Goal: Find specific page/section: Find specific page/section

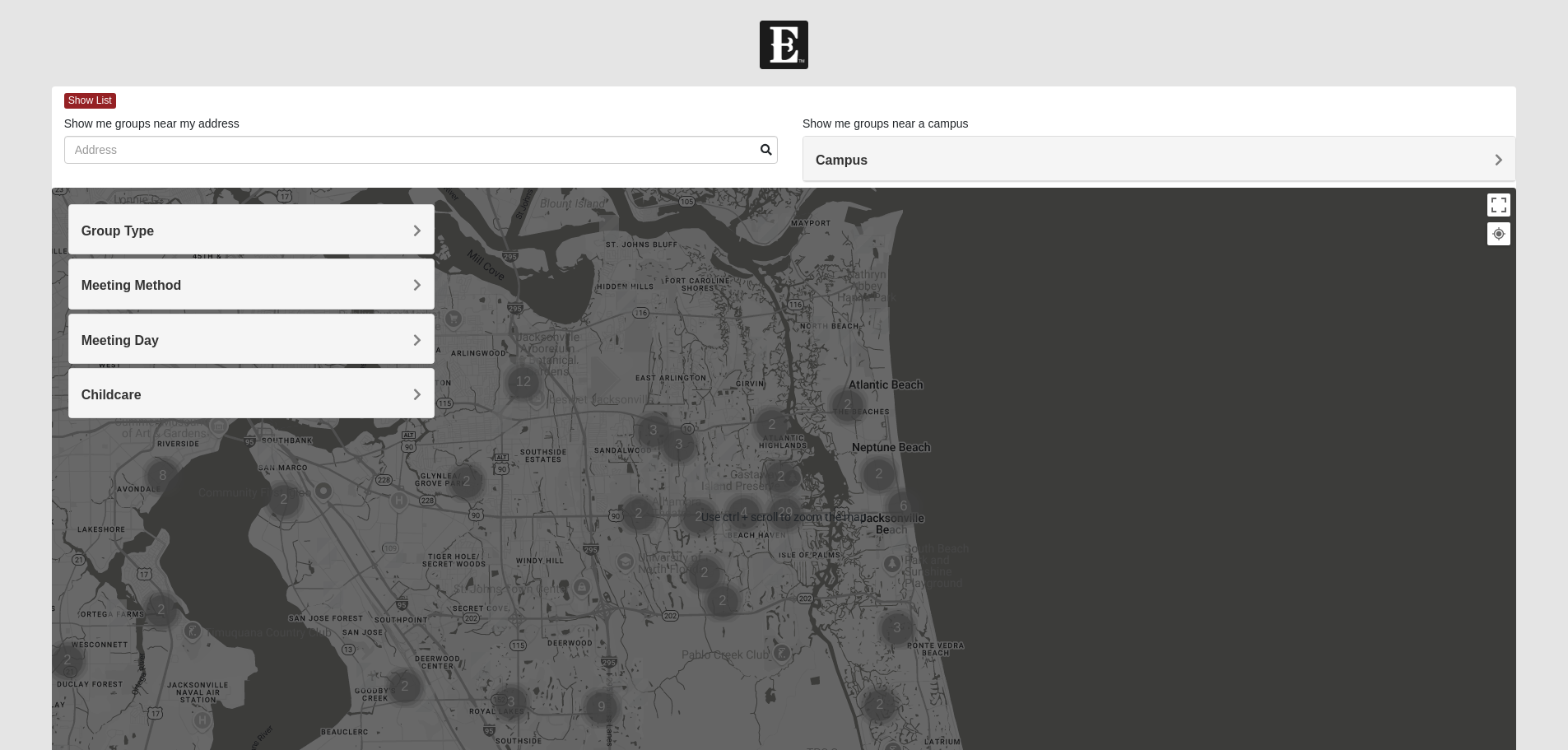
click at [230, 246] on div "Group Type" at bounding box center [251, 229] width 365 height 49
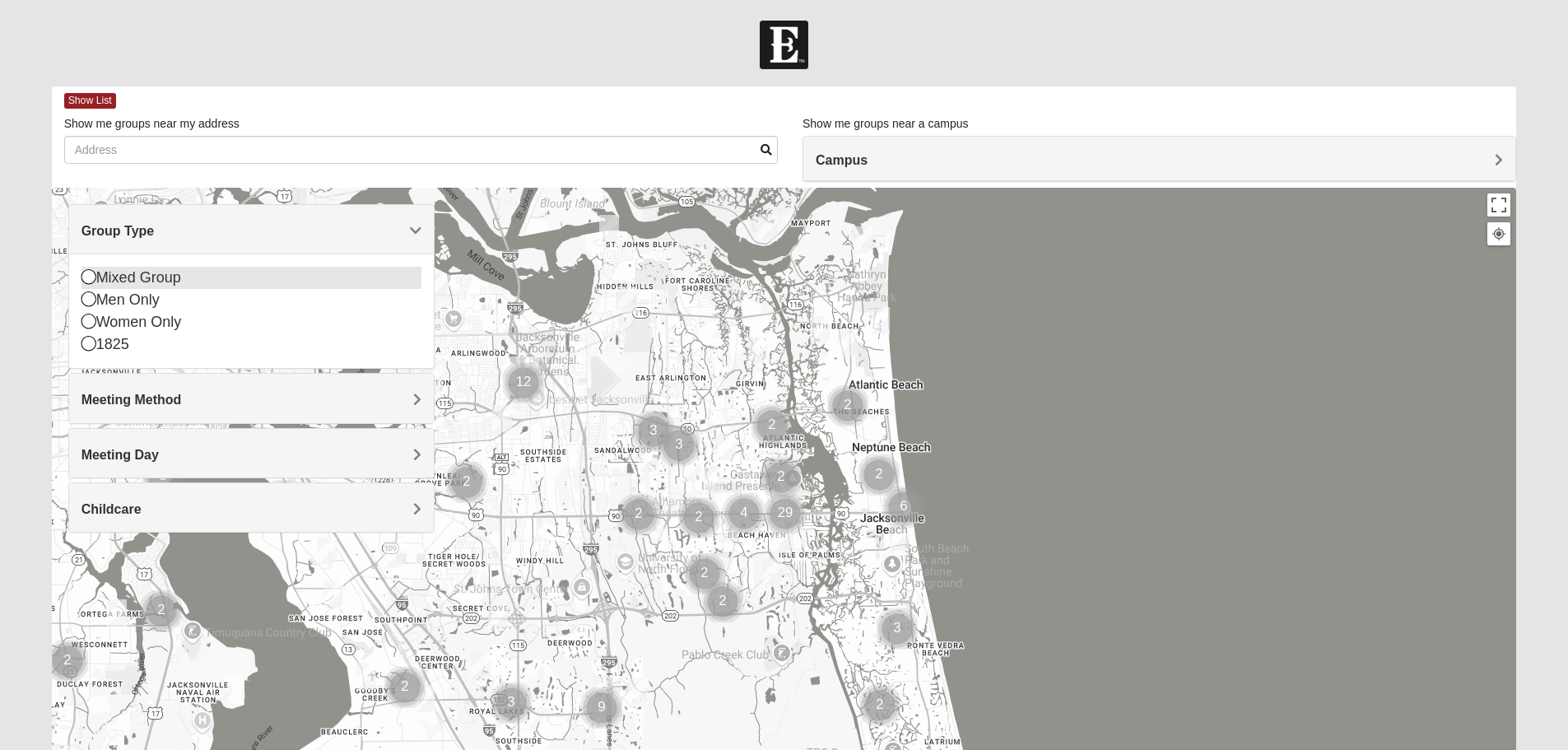
click at [87, 282] on icon at bounding box center [89, 276] width 15 height 15
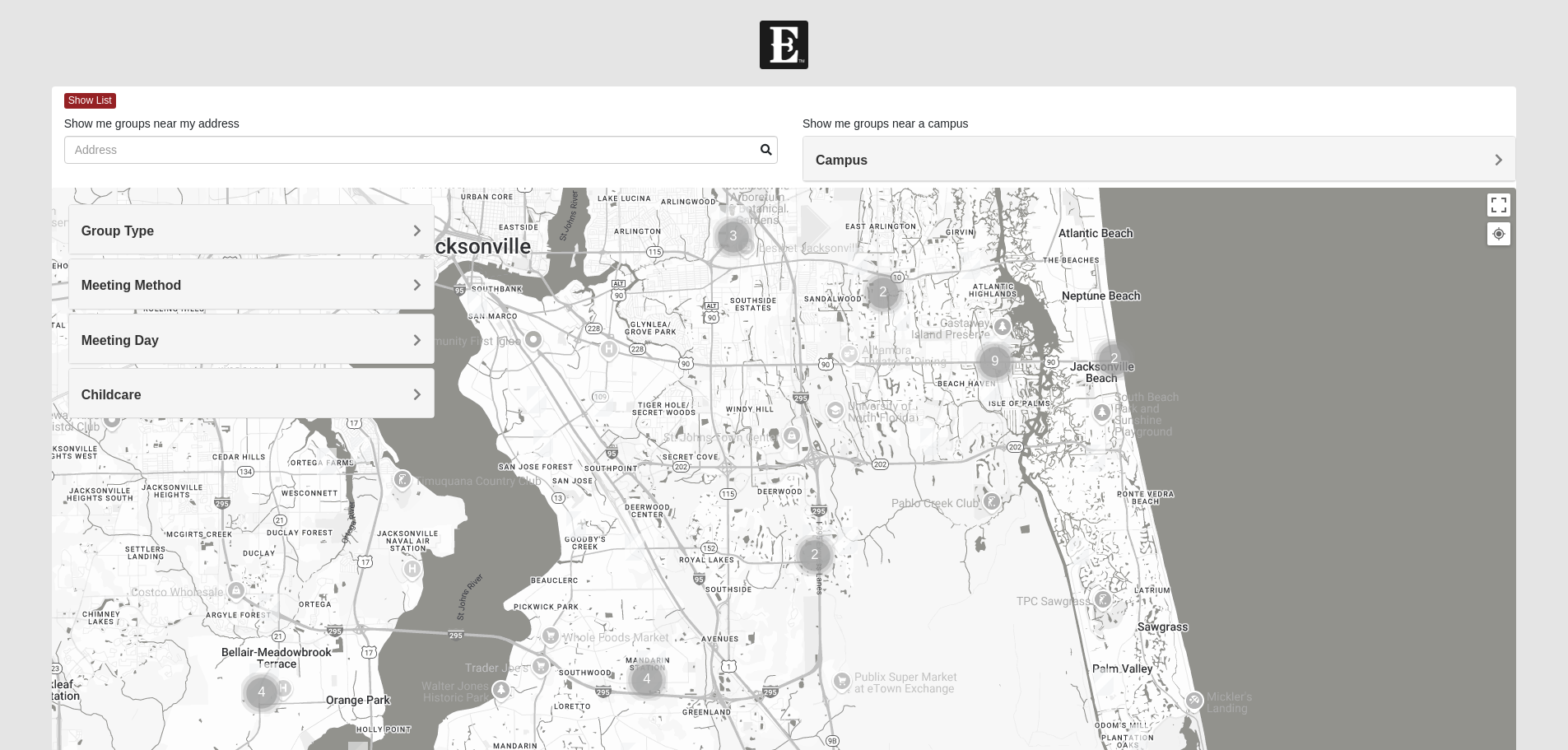
drag, startPoint x: 514, startPoint y: 592, endPoint x: 709, endPoint y: 455, distance: 238.3
click at [727, 439] on div at bounding box center [784, 516] width 1466 height 658
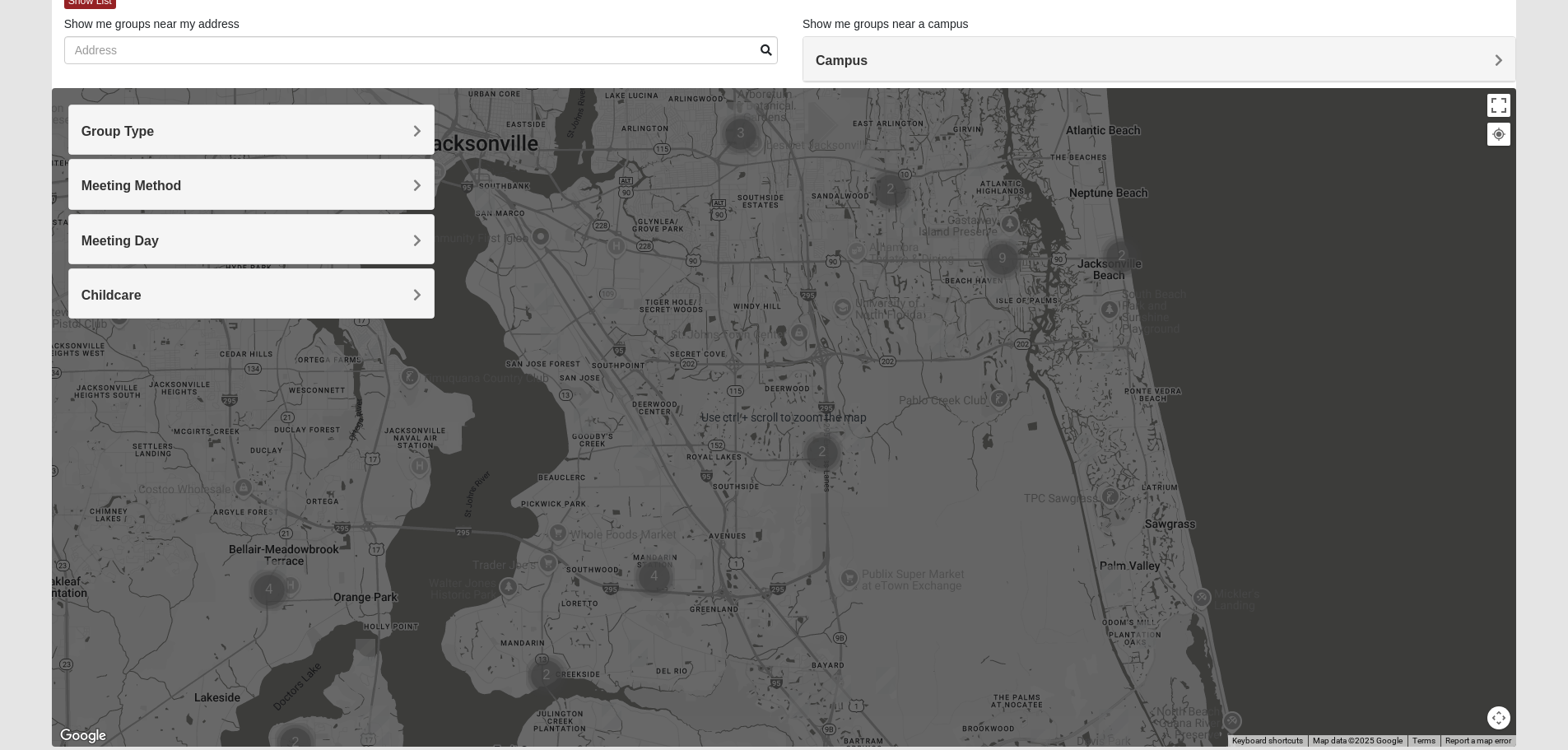
scroll to position [74, 0]
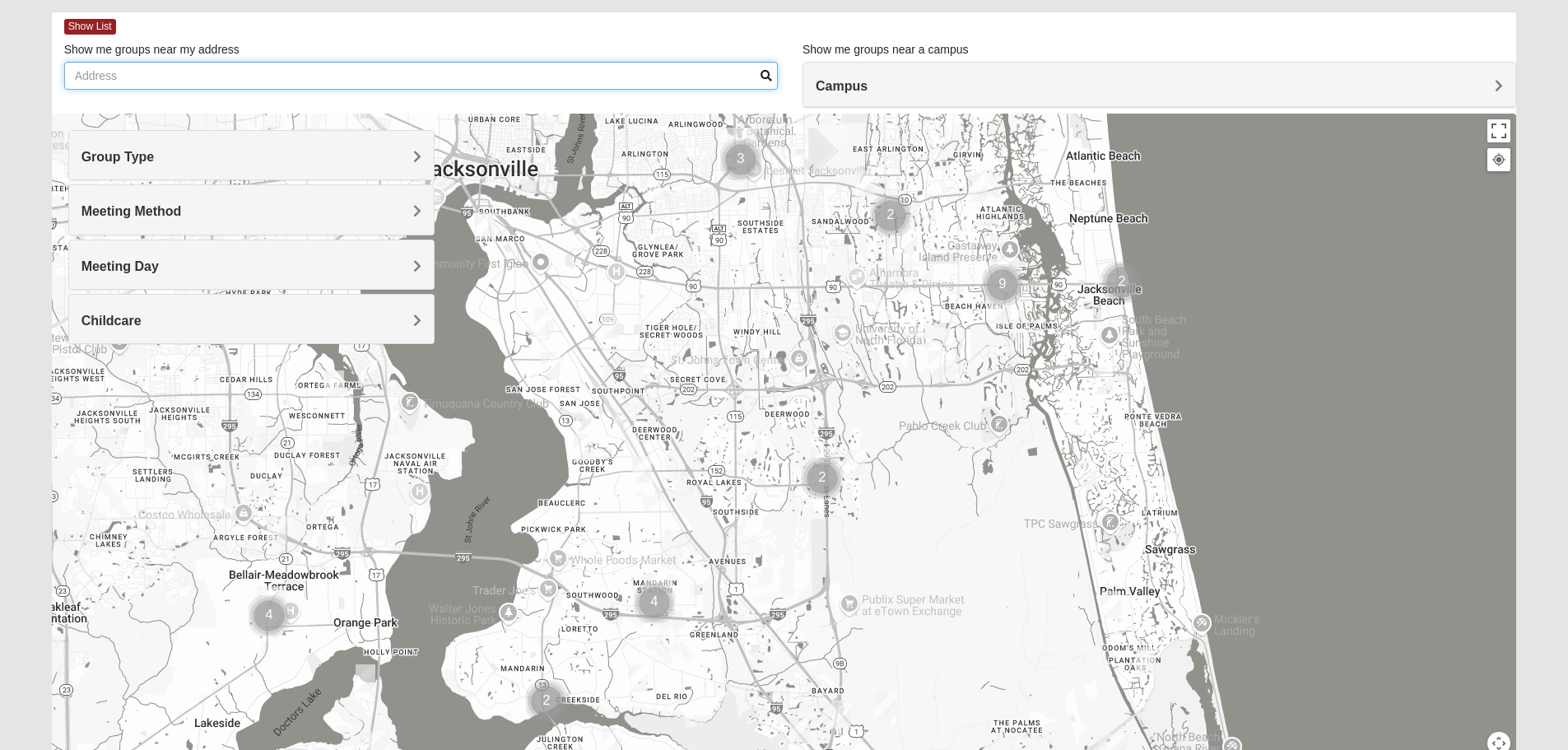
click at [157, 79] on input "Show me groups near my address" at bounding box center [421, 75] width 714 height 28
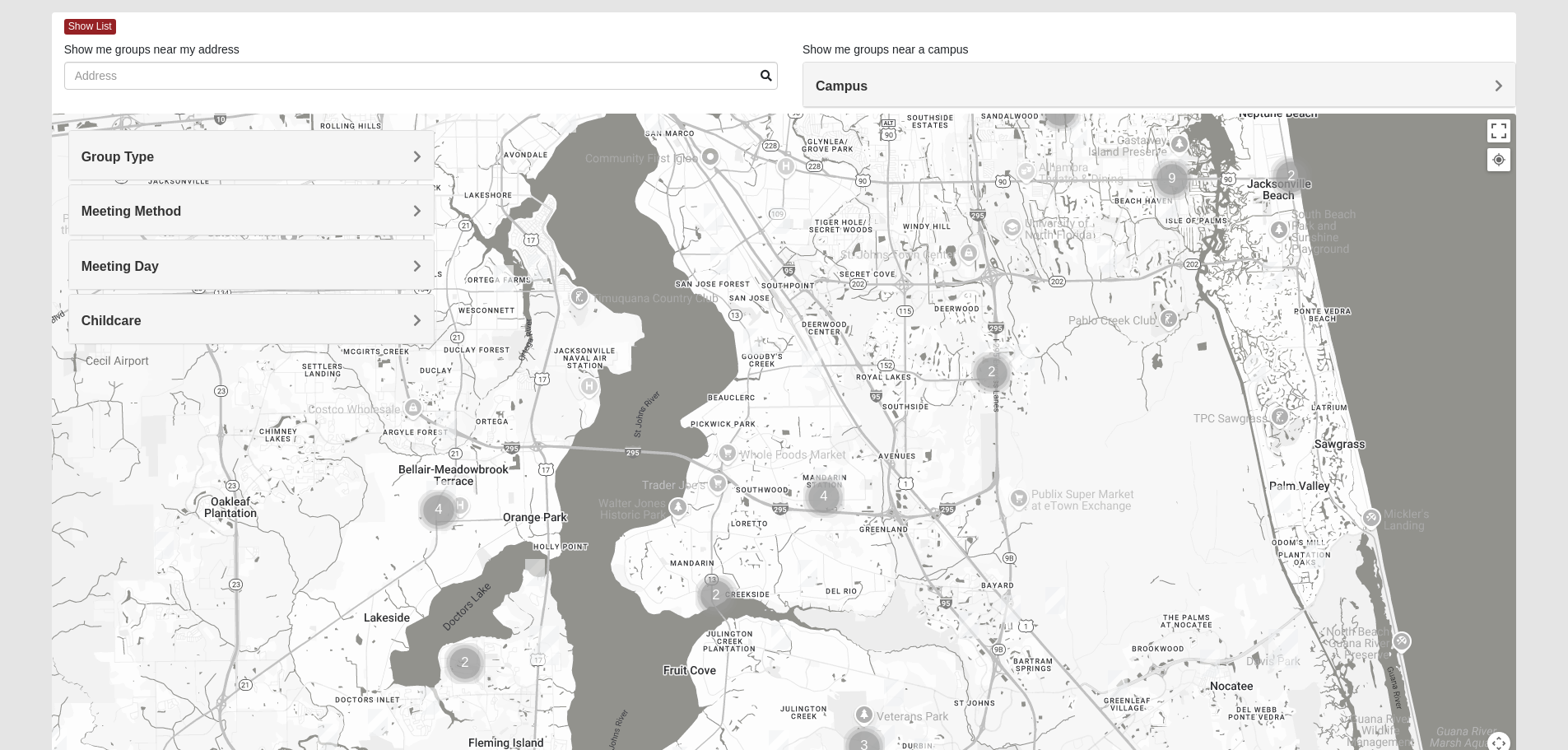
drag, startPoint x: 463, startPoint y: 493, endPoint x: 702, endPoint y: 323, distance: 293.3
click at [701, 323] on div at bounding box center [784, 442] width 1466 height 658
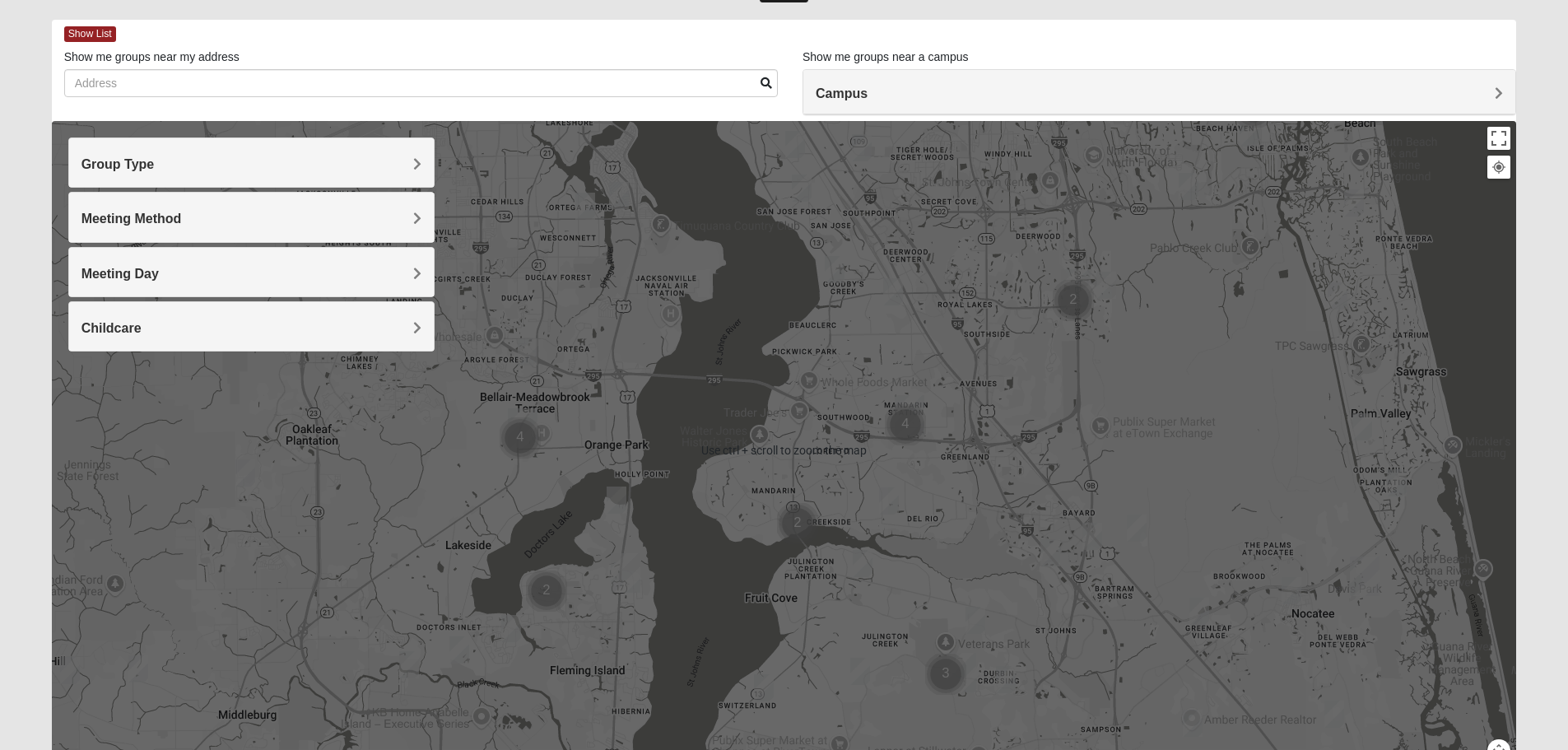
scroll to position [82, 0]
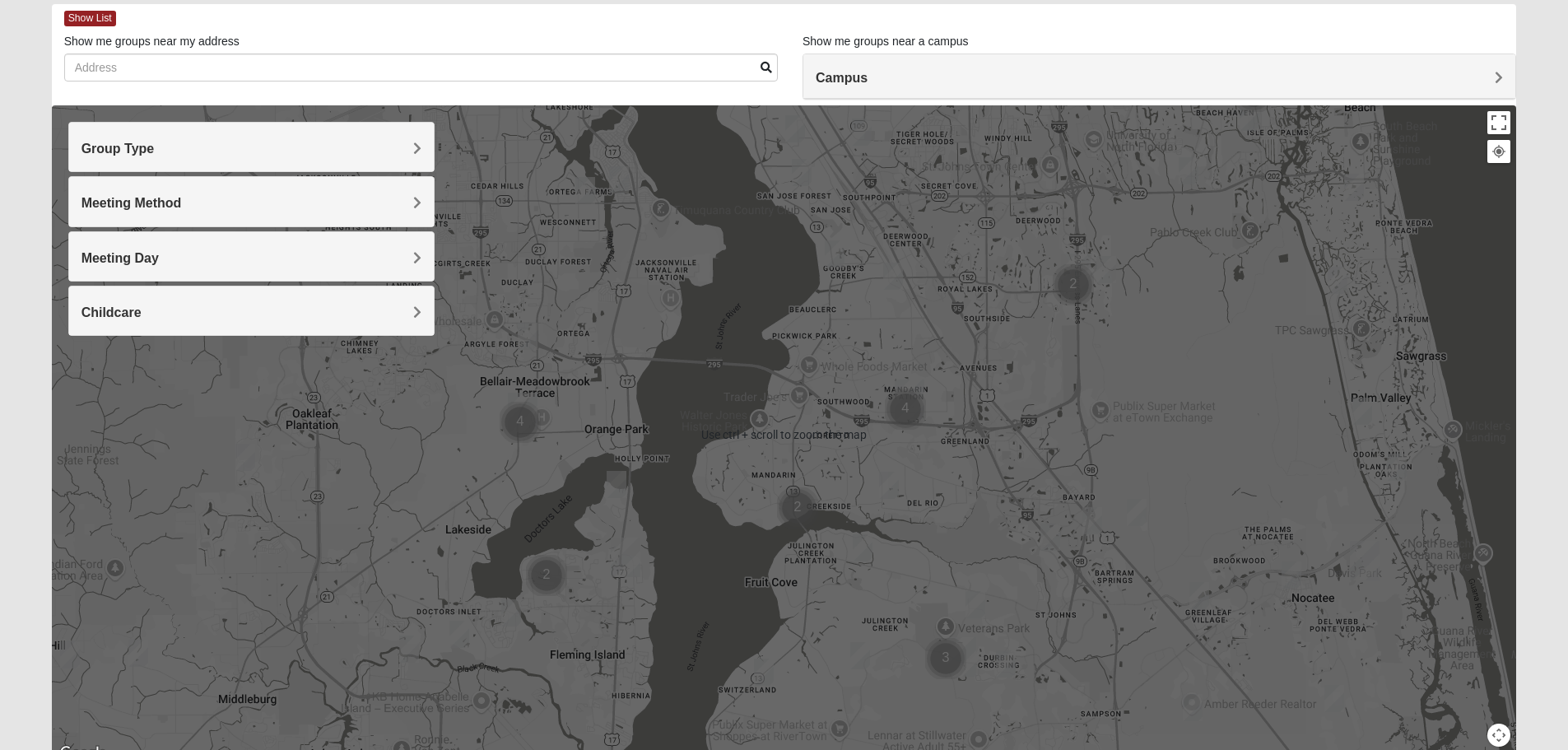
click at [264, 250] on h4 "Meeting Day" at bounding box center [251, 258] width 340 height 16
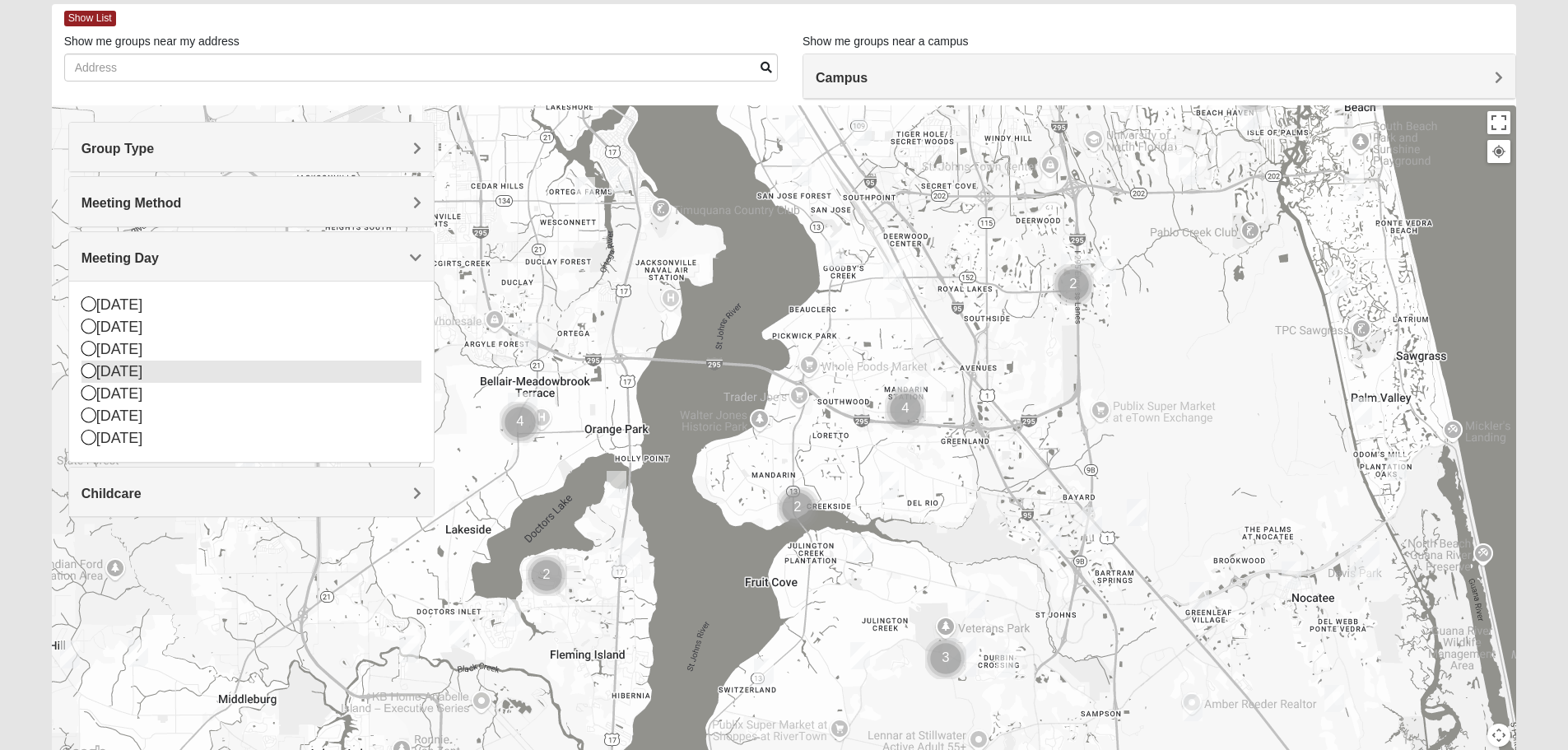
click at [94, 370] on icon at bounding box center [89, 370] width 15 height 15
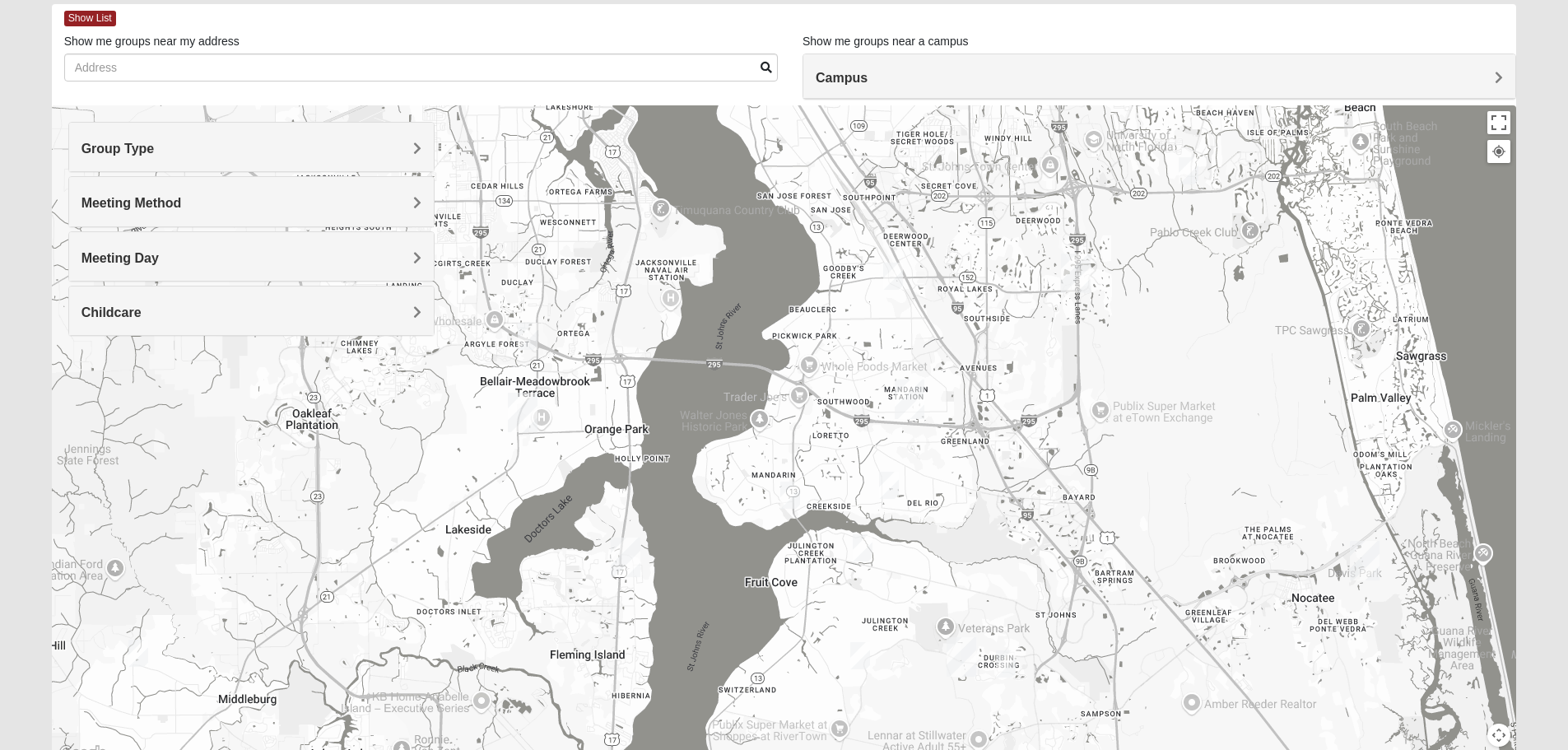
click at [792, 501] on img "Mixed RE/MAX 32223" at bounding box center [790, 495] width 19 height 28
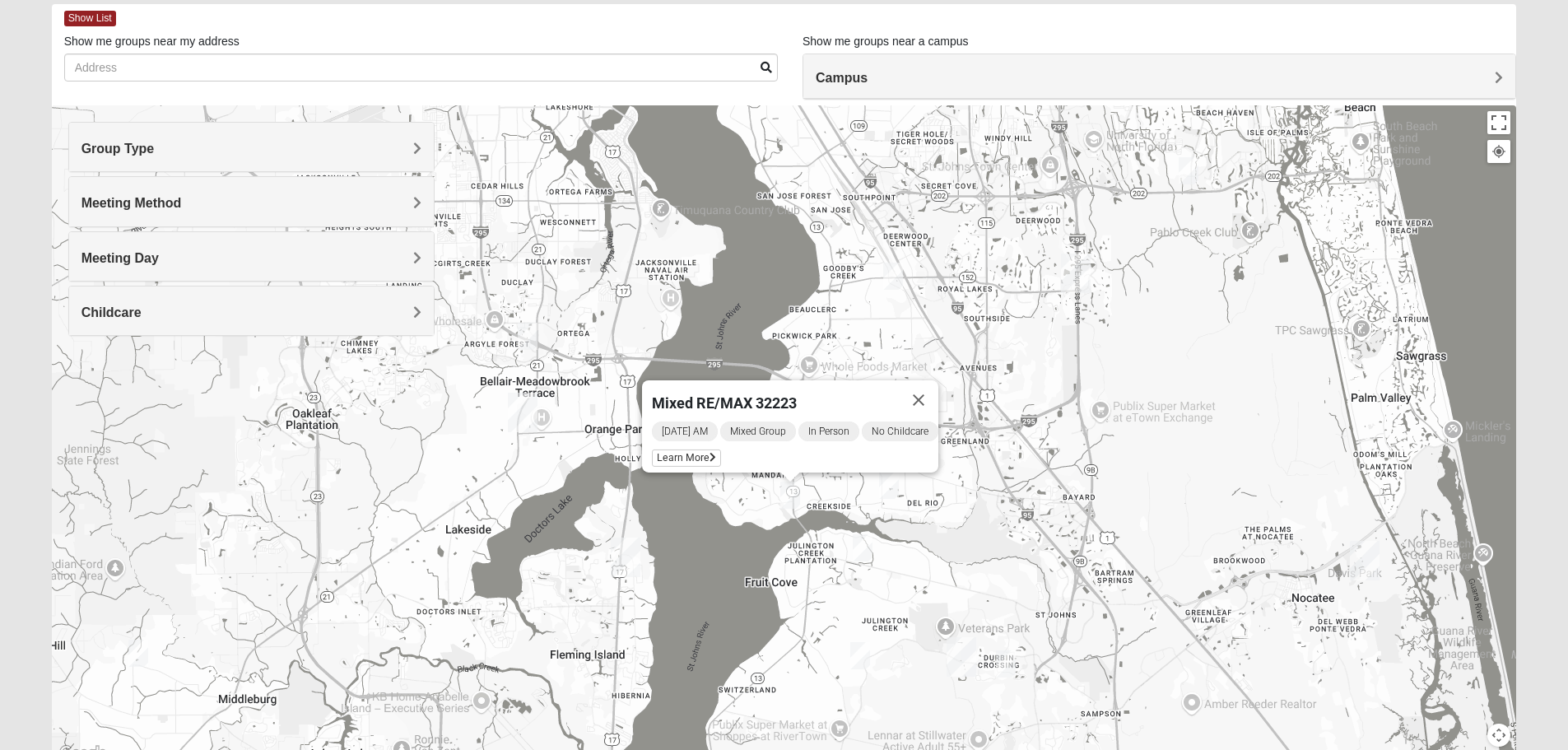
click at [891, 493] on img "Mixed Eler 32258" at bounding box center [889, 485] width 19 height 28
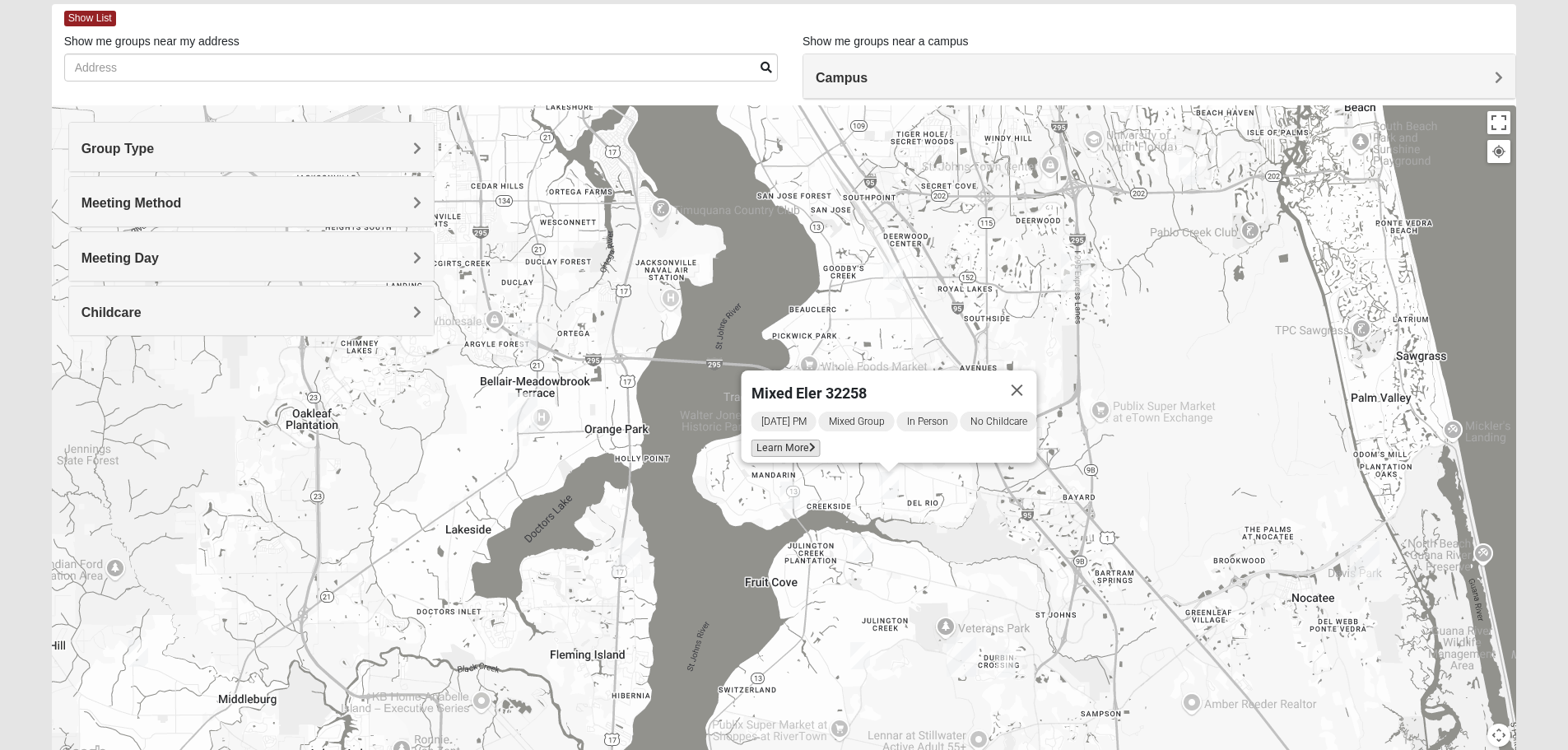
click at [808, 443] on icon at bounding box center [811, 447] width 6 height 10
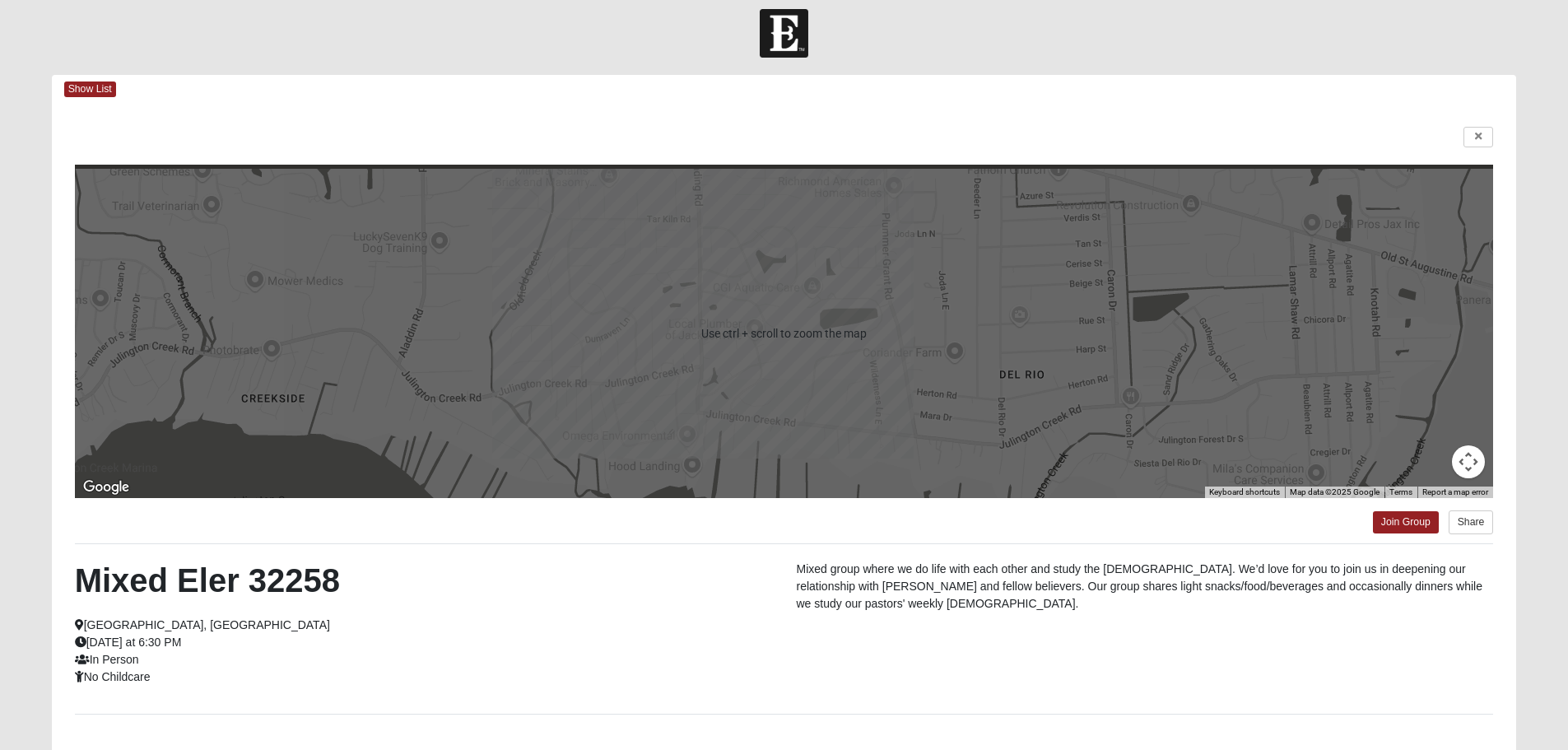
scroll to position [0, 0]
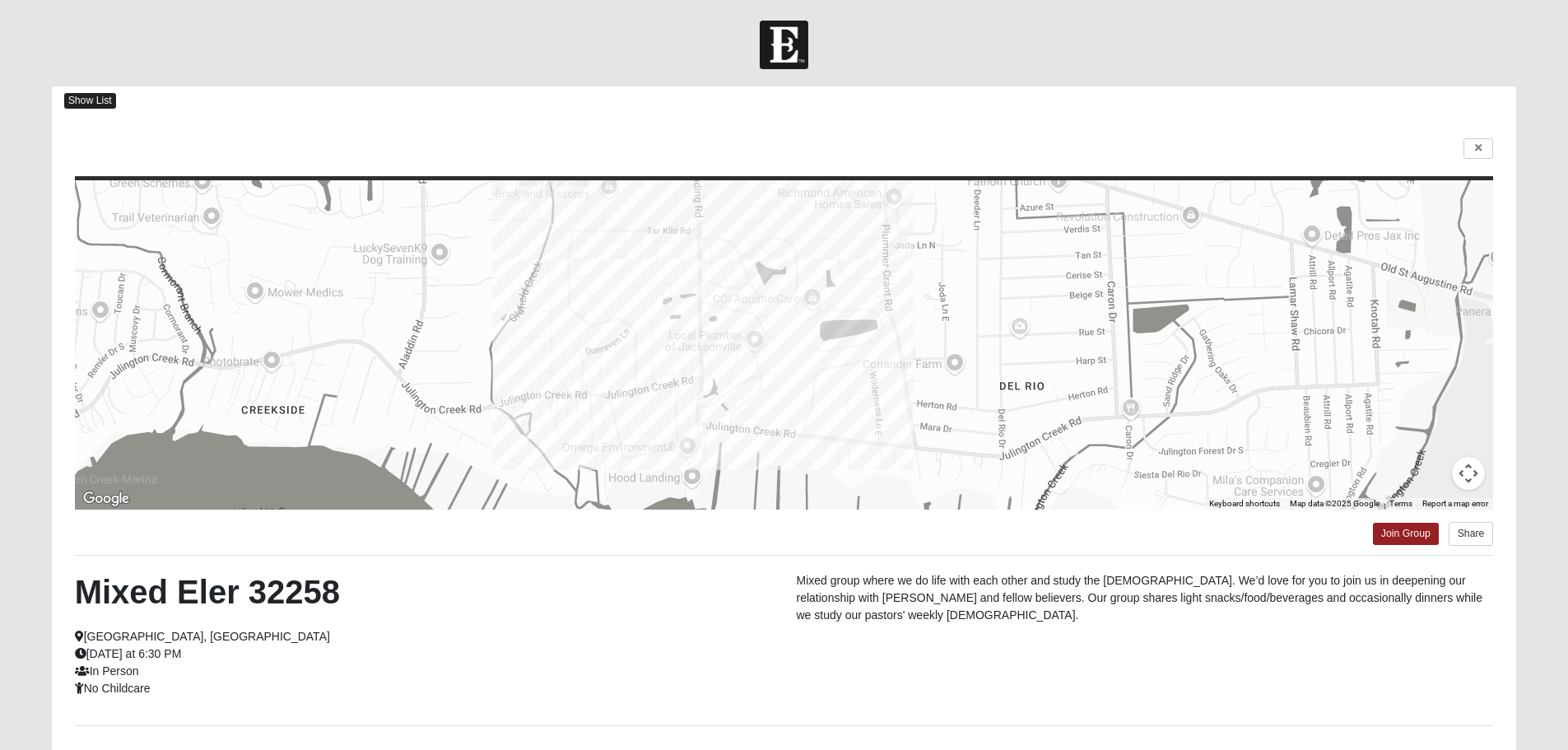
click at [99, 98] on span "Show List" at bounding box center [90, 100] width 52 height 16
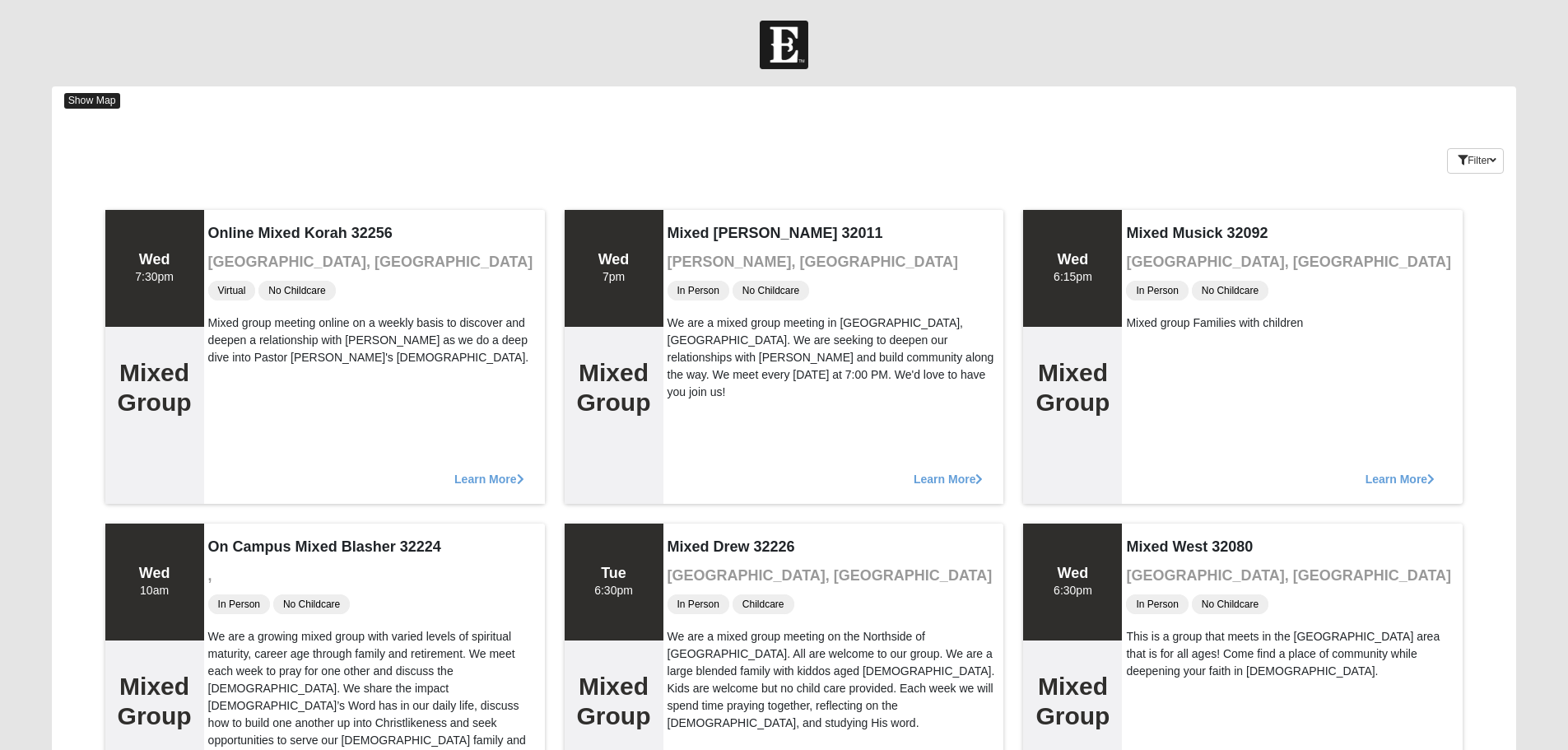
click at [114, 93] on span "Show Map" at bounding box center [92, 100] width 56 height 16
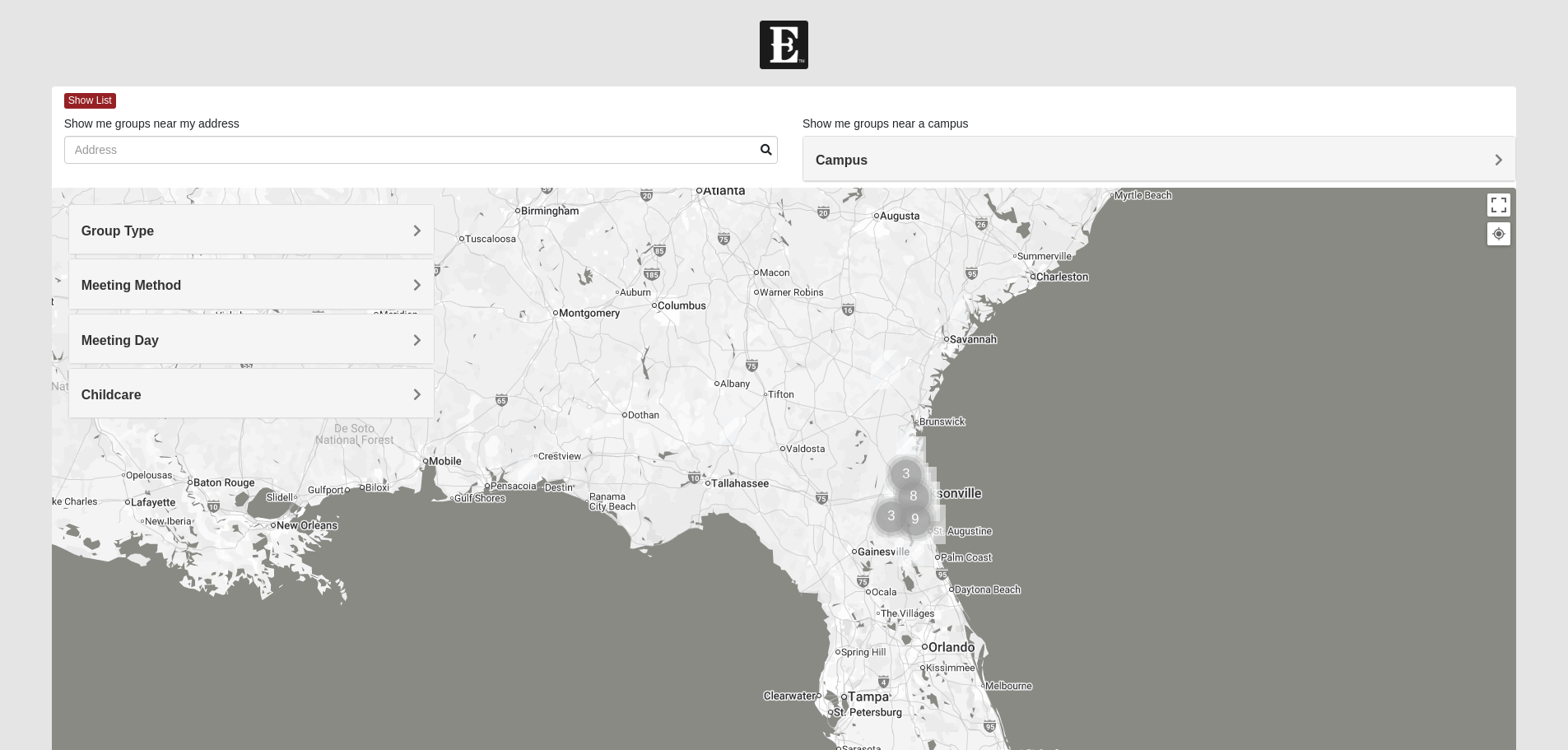
drag, startPoint x: 1014, startPoint y: 535, endPoint x: 890, endPoint y: 286, distance: 278.2
click at [890, 287] on div at bounding box center [784, 516] width 1466 height 658
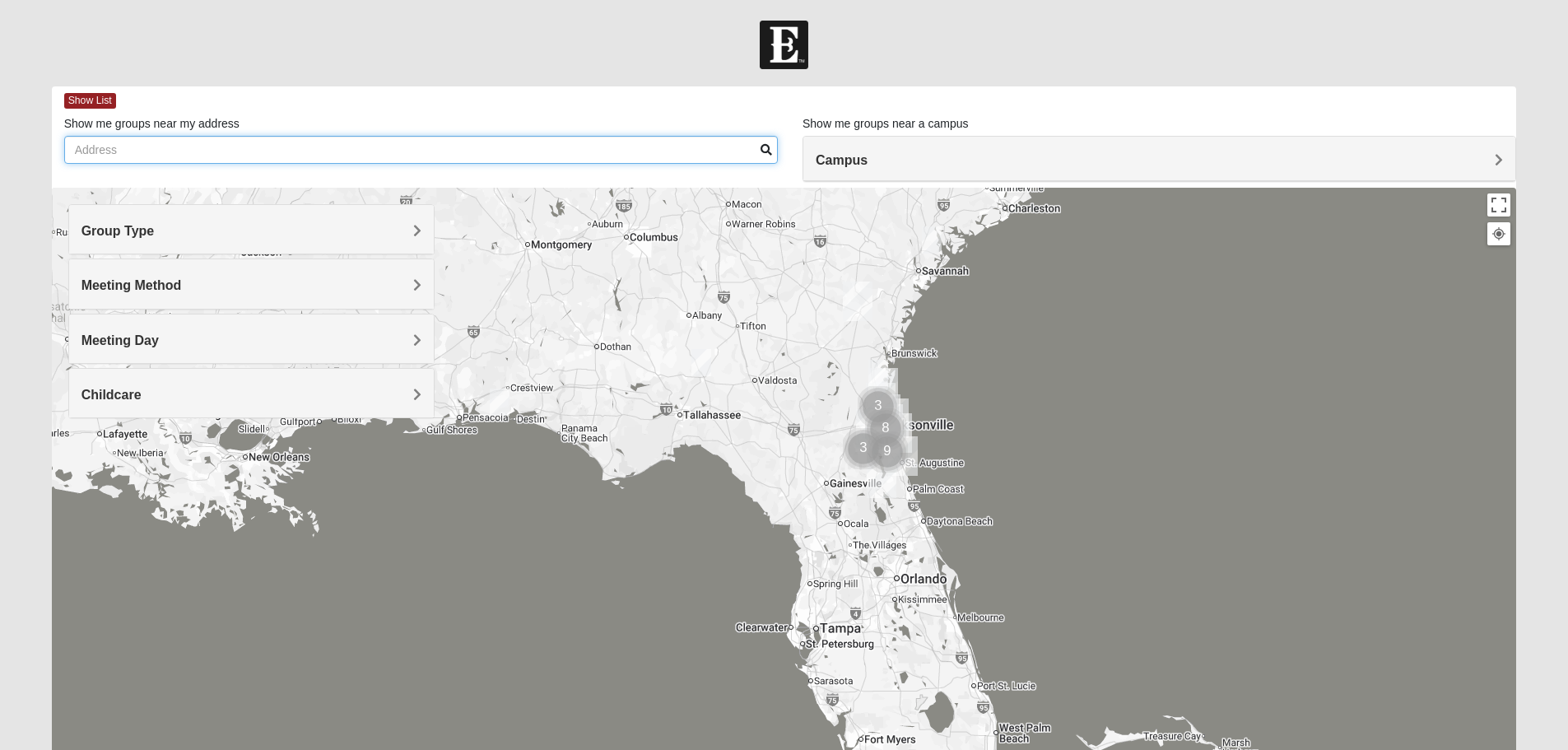
click at [251, 154] on input "Show me groups near my address" at bounding box center [421, 150] width 714 height 28
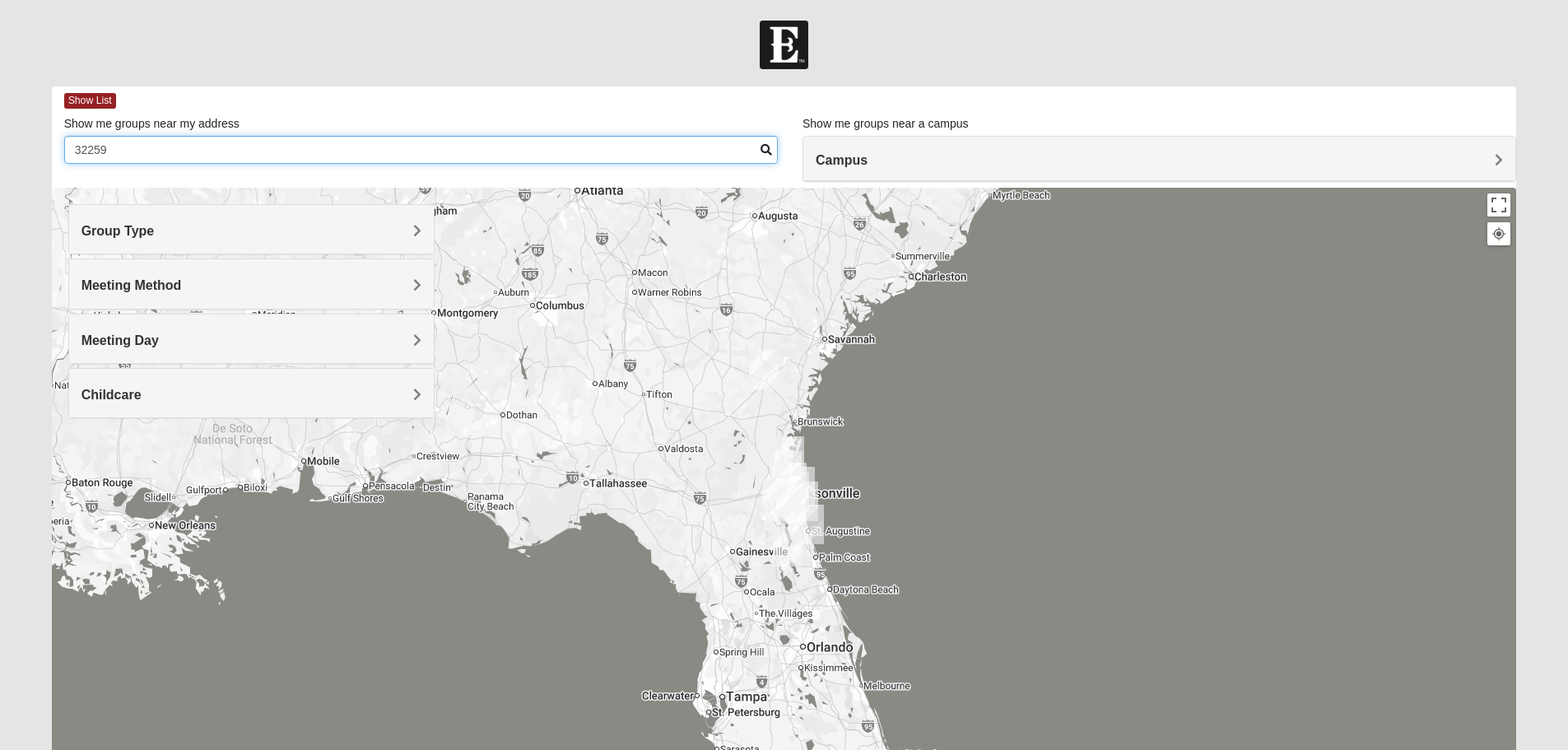
type input "32259"
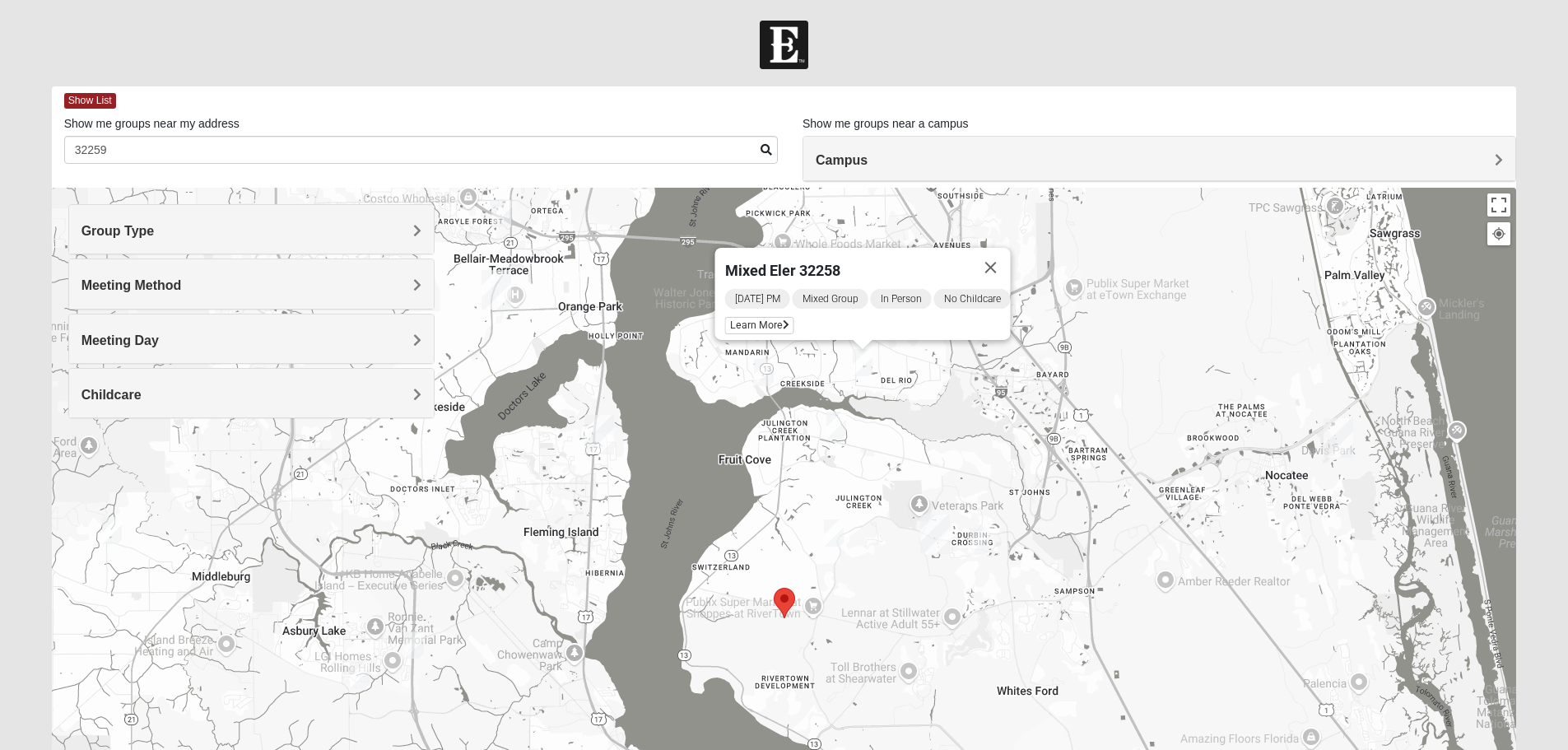
click at [214, 225] on h4 "Group Type" at bounding box center [251, 230] width 340 height 16
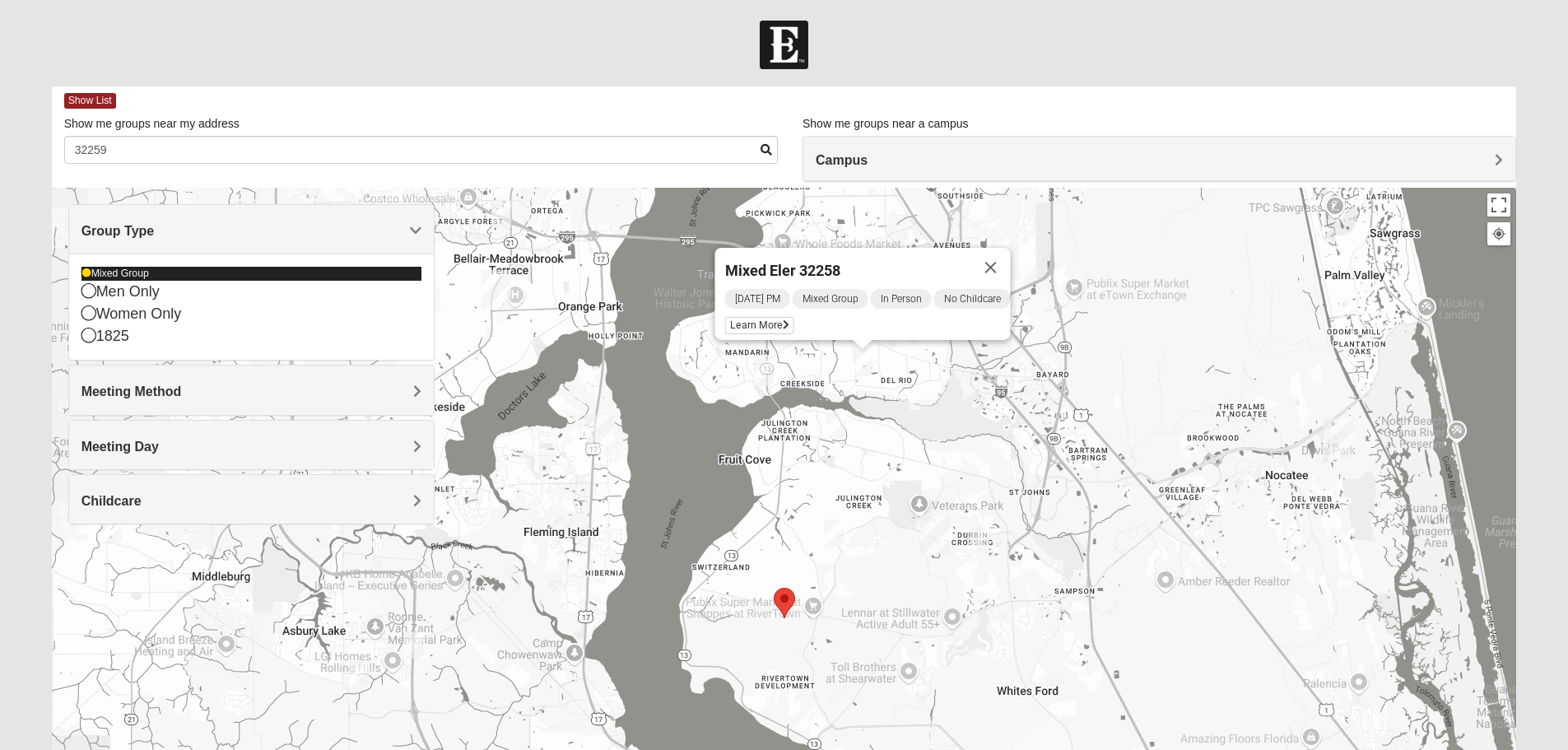
click at [138, 271] on div "Mixed Group" at bounding box center [251, 273] width 340 height 14
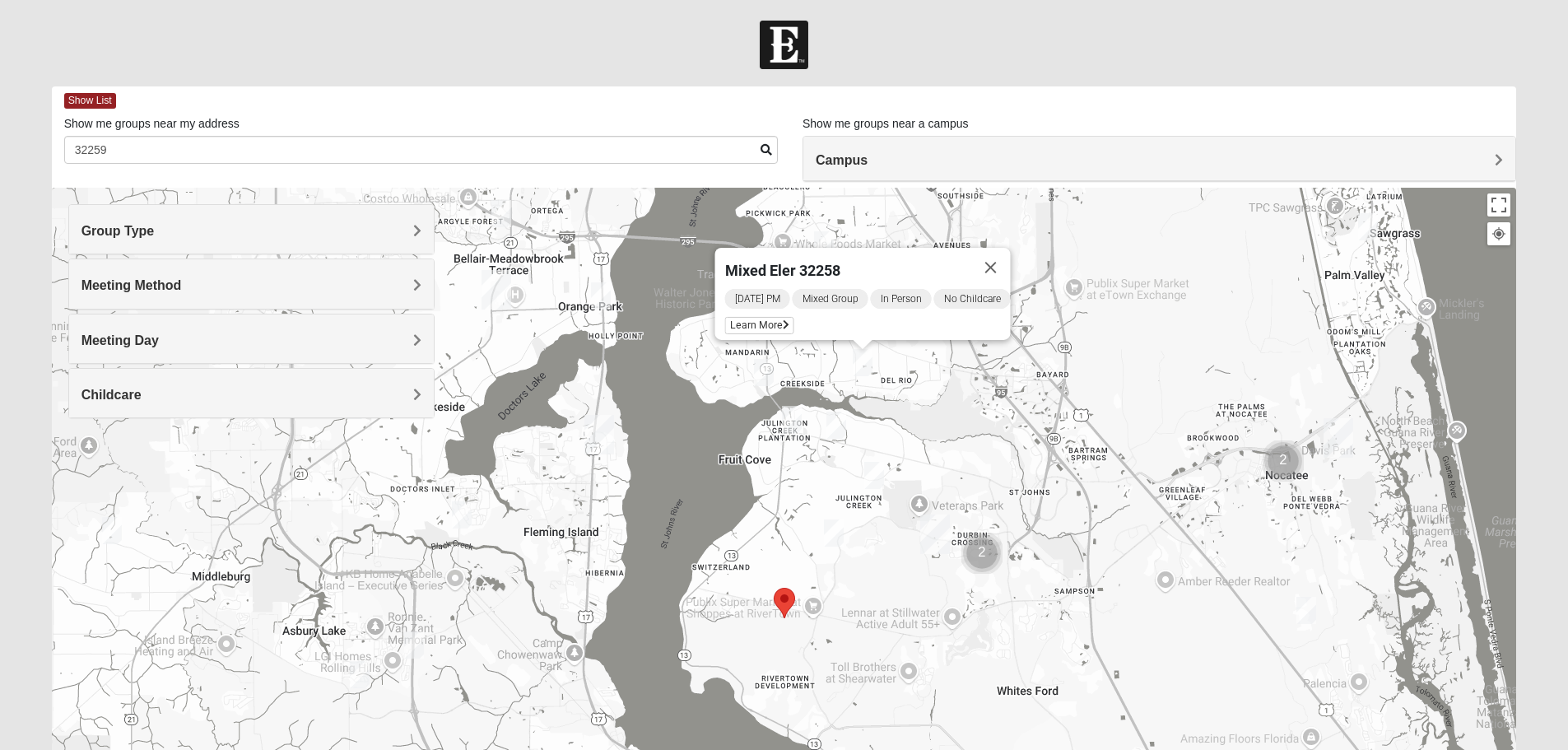
click at [134, 236] on span "Group Type" at bounding box center [119, 230] width 74 height 14
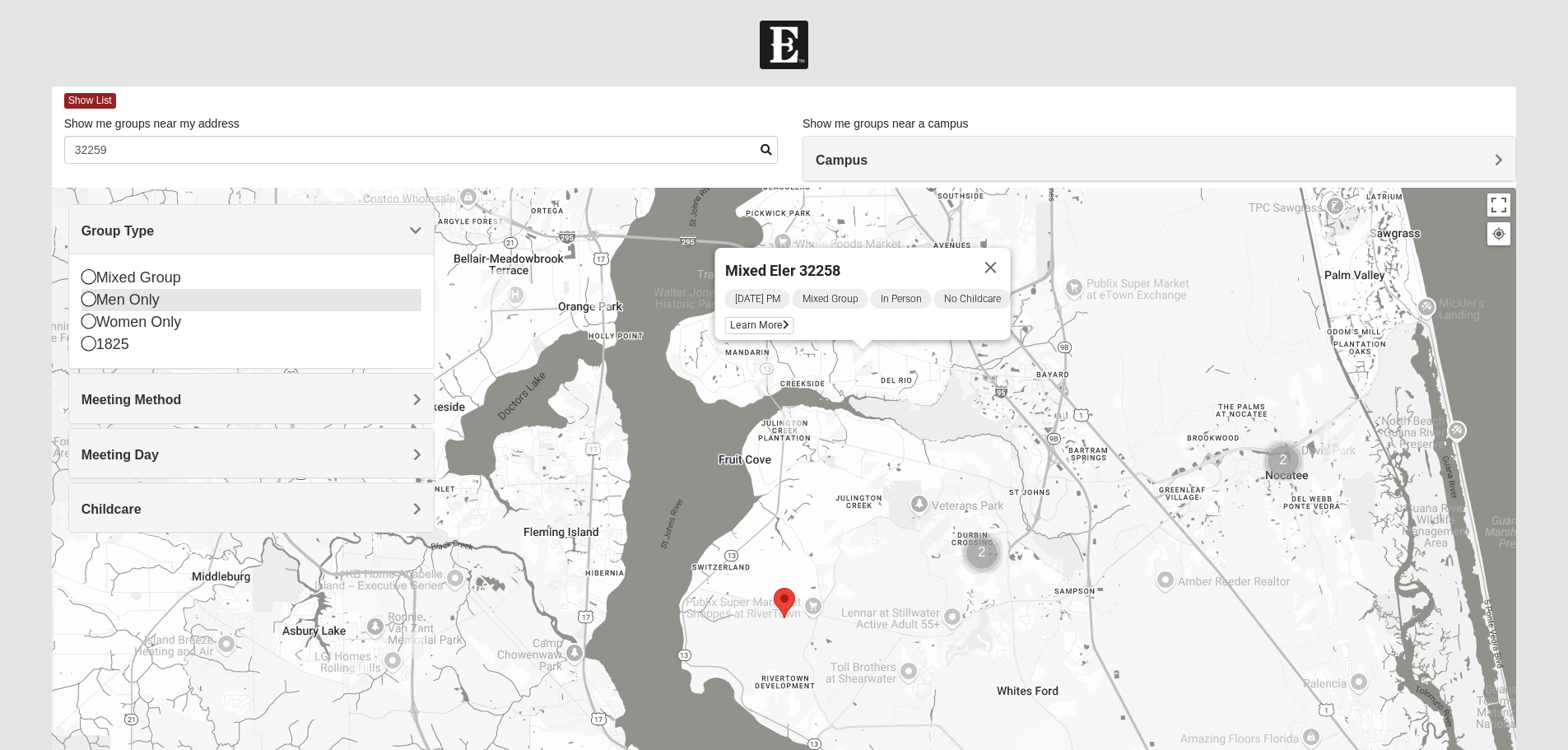
click at [87, 275] on icon at bounding box center [89, 276] width 15 height 15
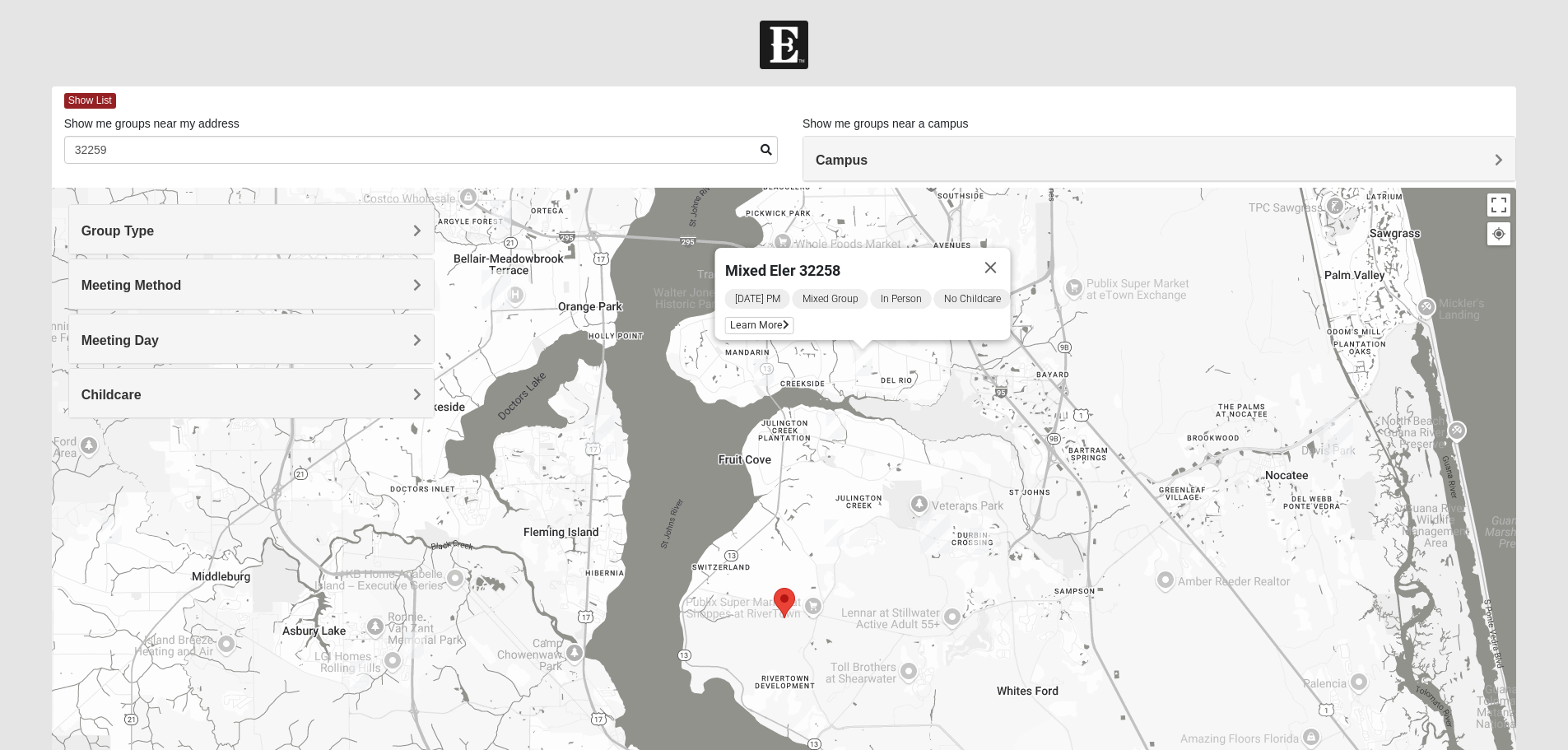
click at [146, 294] on div "Meeting Method" at bounding box center [251, 283] width 365 height 49
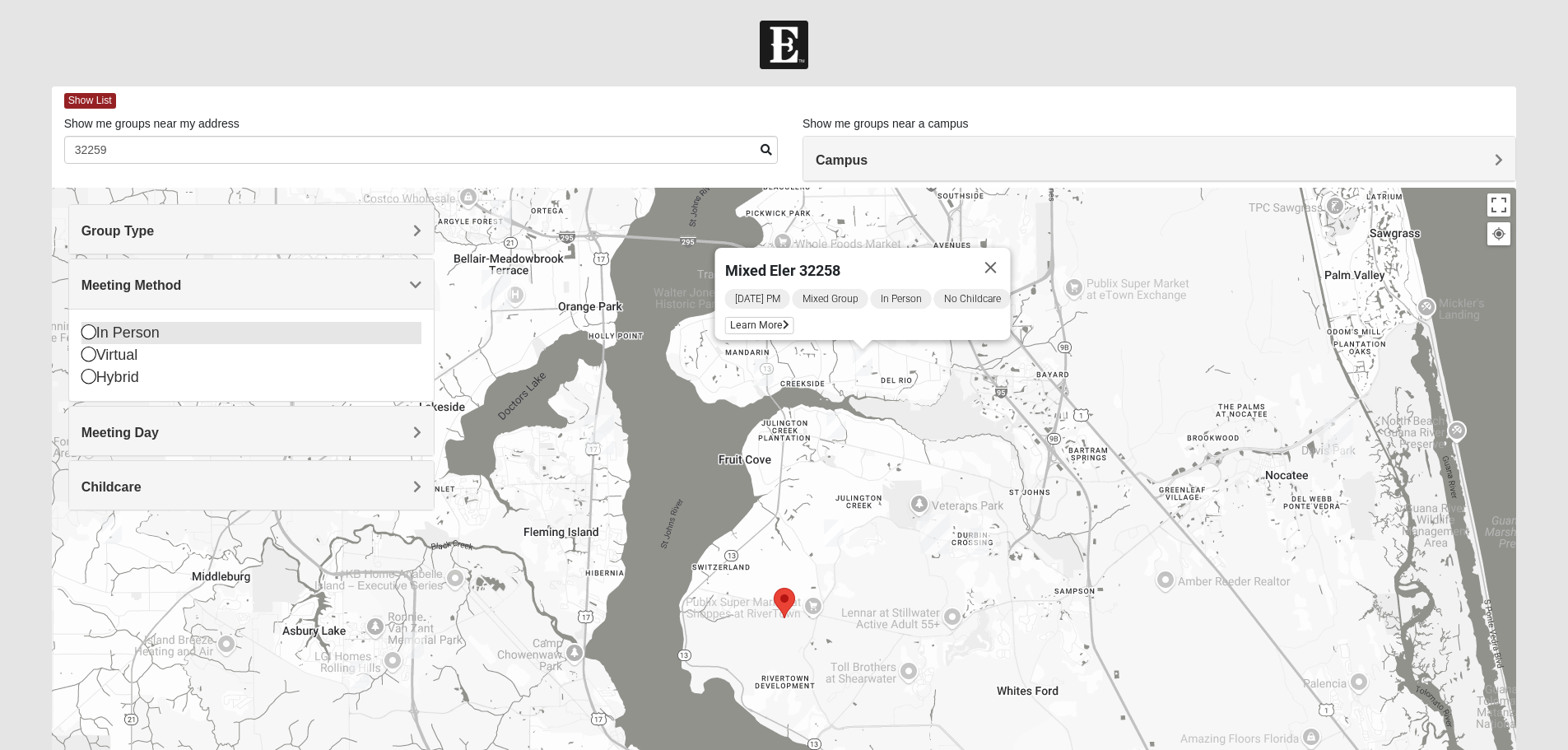
click at [88, 331] on icon at bounding box center [89, 331] width 15 height 15
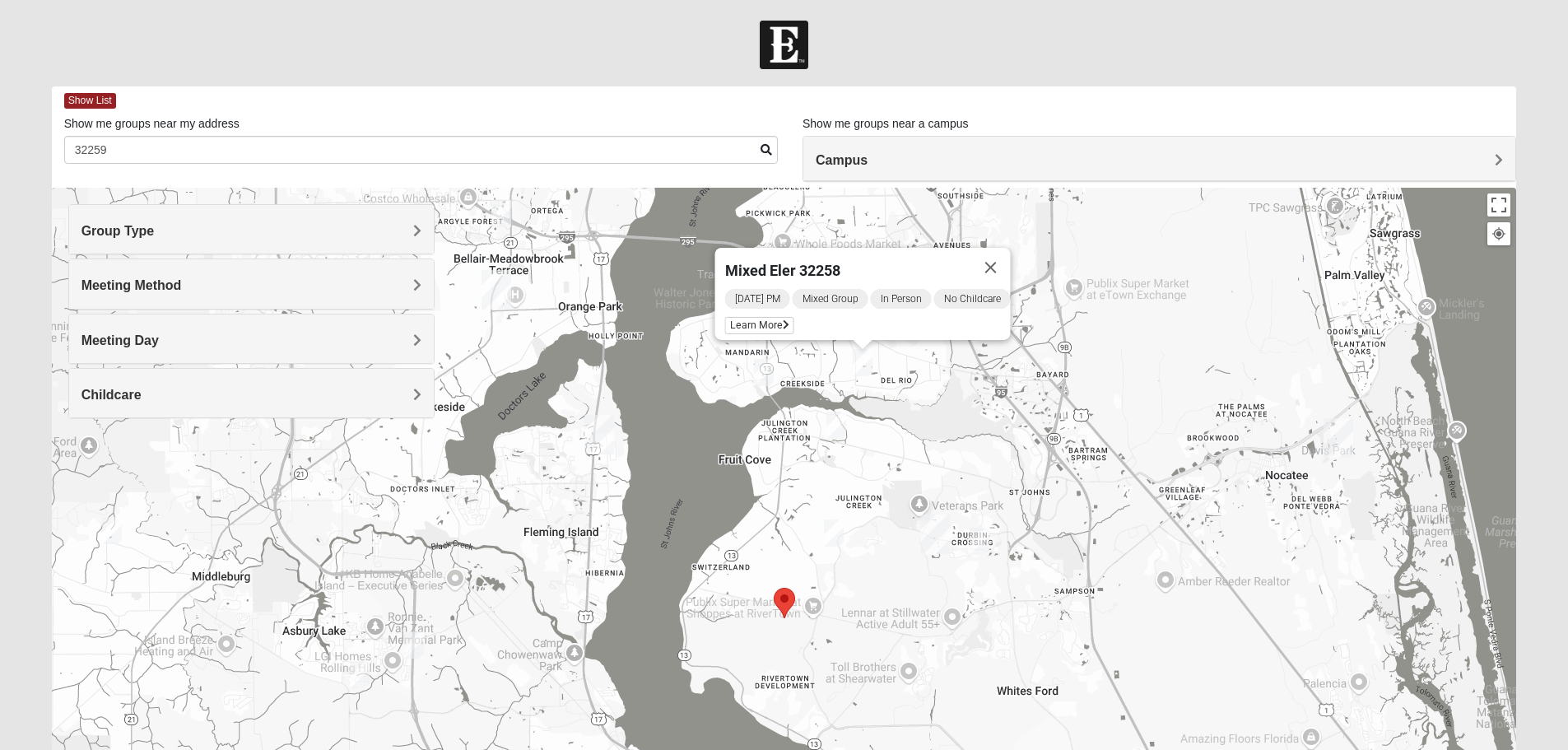
click at [146, 351] on div "Meeting Day" at bounding box center [251, 339] width 365 height 49
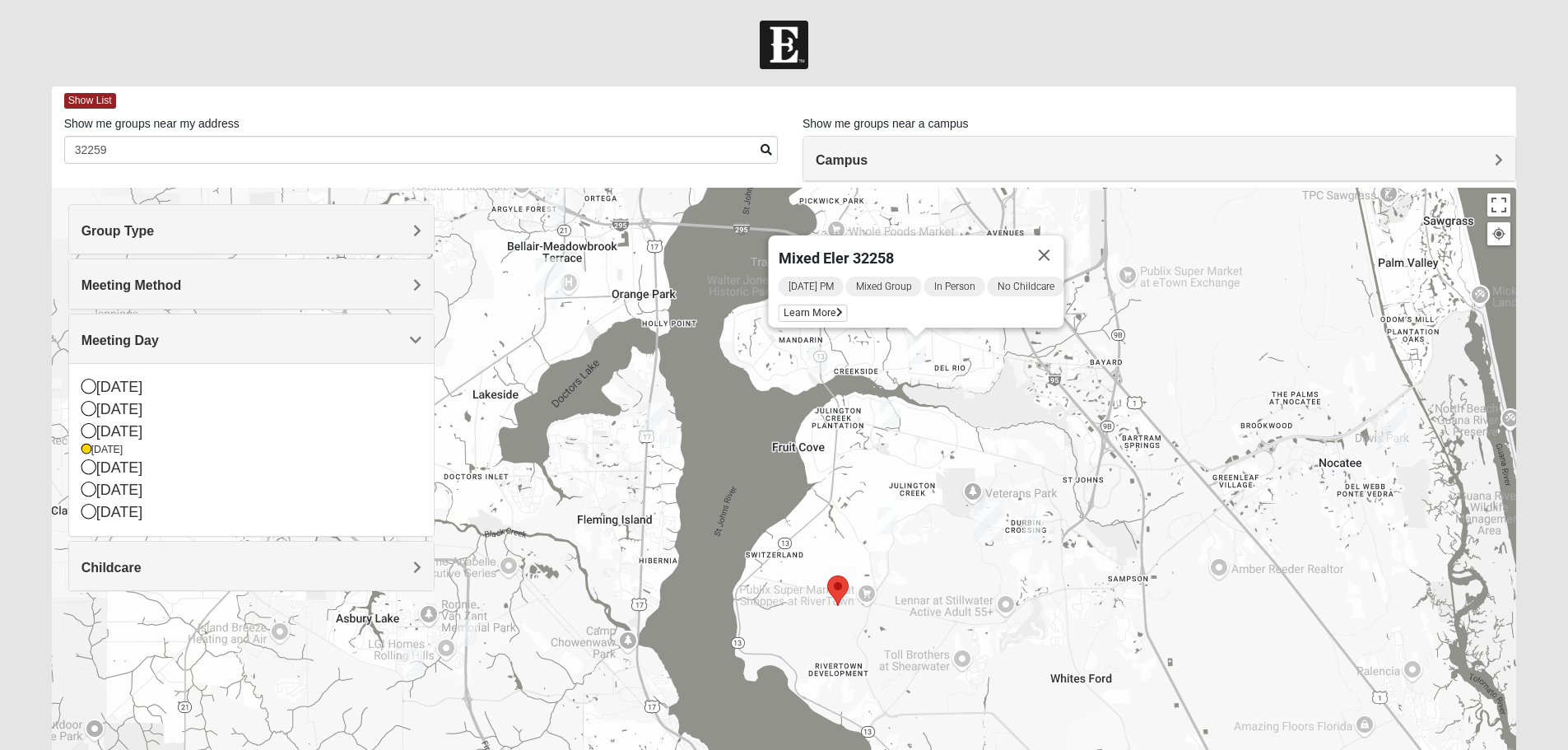
drag, startPoint x: 742, startPoint y: 433, endPoint x: 1017, endPoint y: 360, distance: 284.5
click at [819, 417] on div "Mixed Eler 32258 [DATE] PM Mixed Group In Person No Childcare Learn More" at bounding box center [784, 516] width 1466 height 658
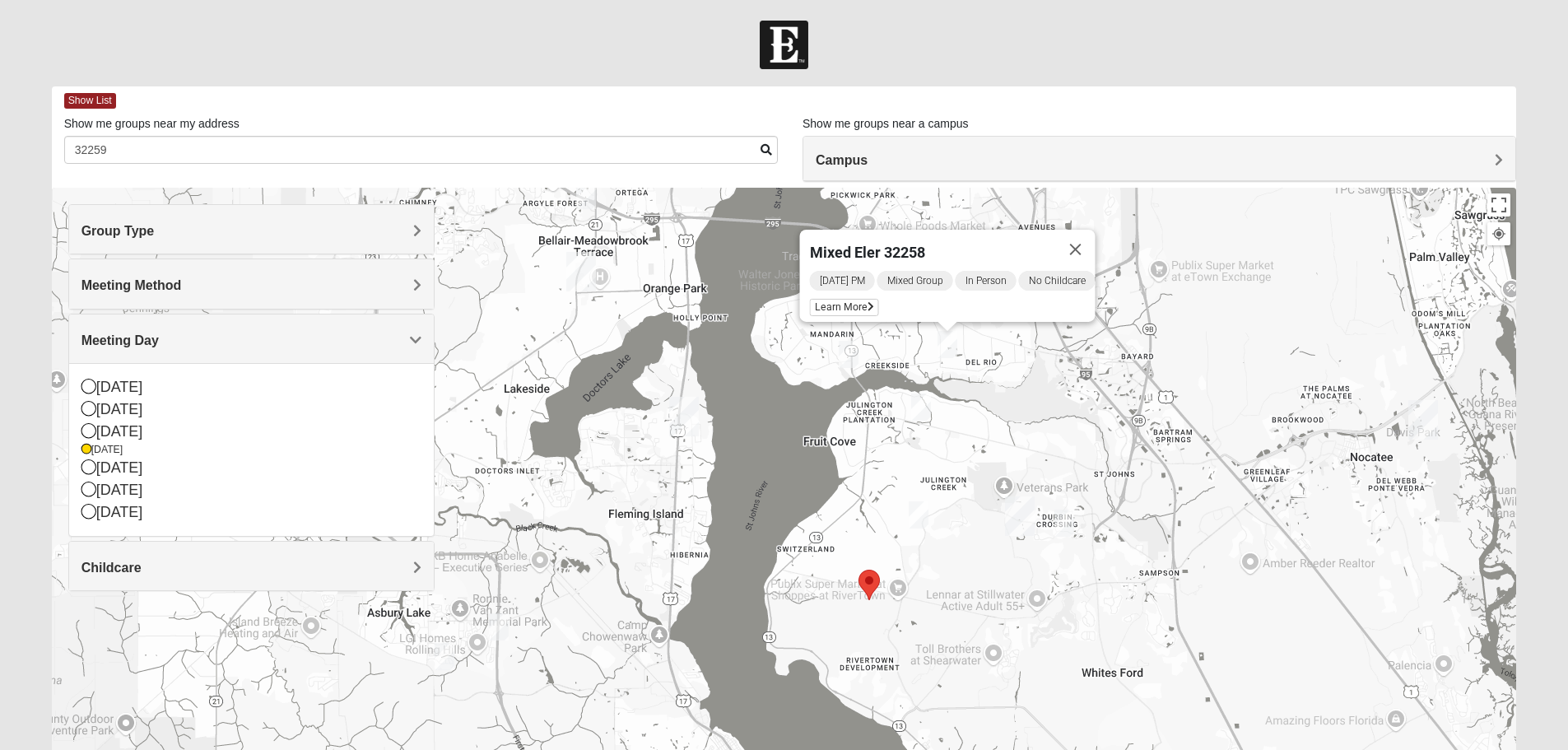
click at [1497, 234] on div at bounding box center [1499, 234] width 15 height 15
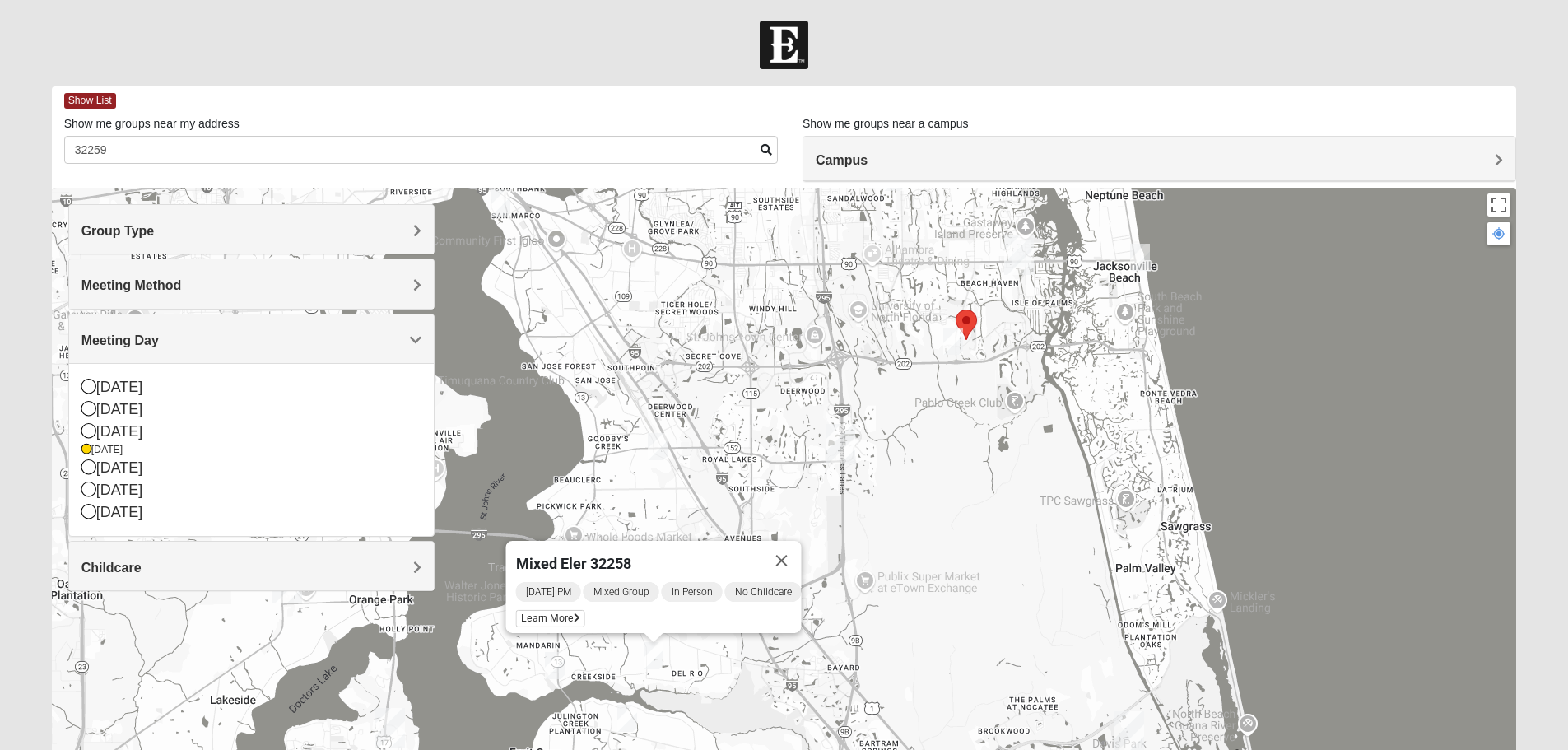
drag, startPoint x: 661, startPoint y: 509, endPoint x: 861, endPoint y: 314, distance: 279.3
click at [861, 314] on div "Mixed Eler 32258 [DATE] PM Mixed Group In Person No Childcare Learn More" at bounding box center [784, 516] width 1466 height 658
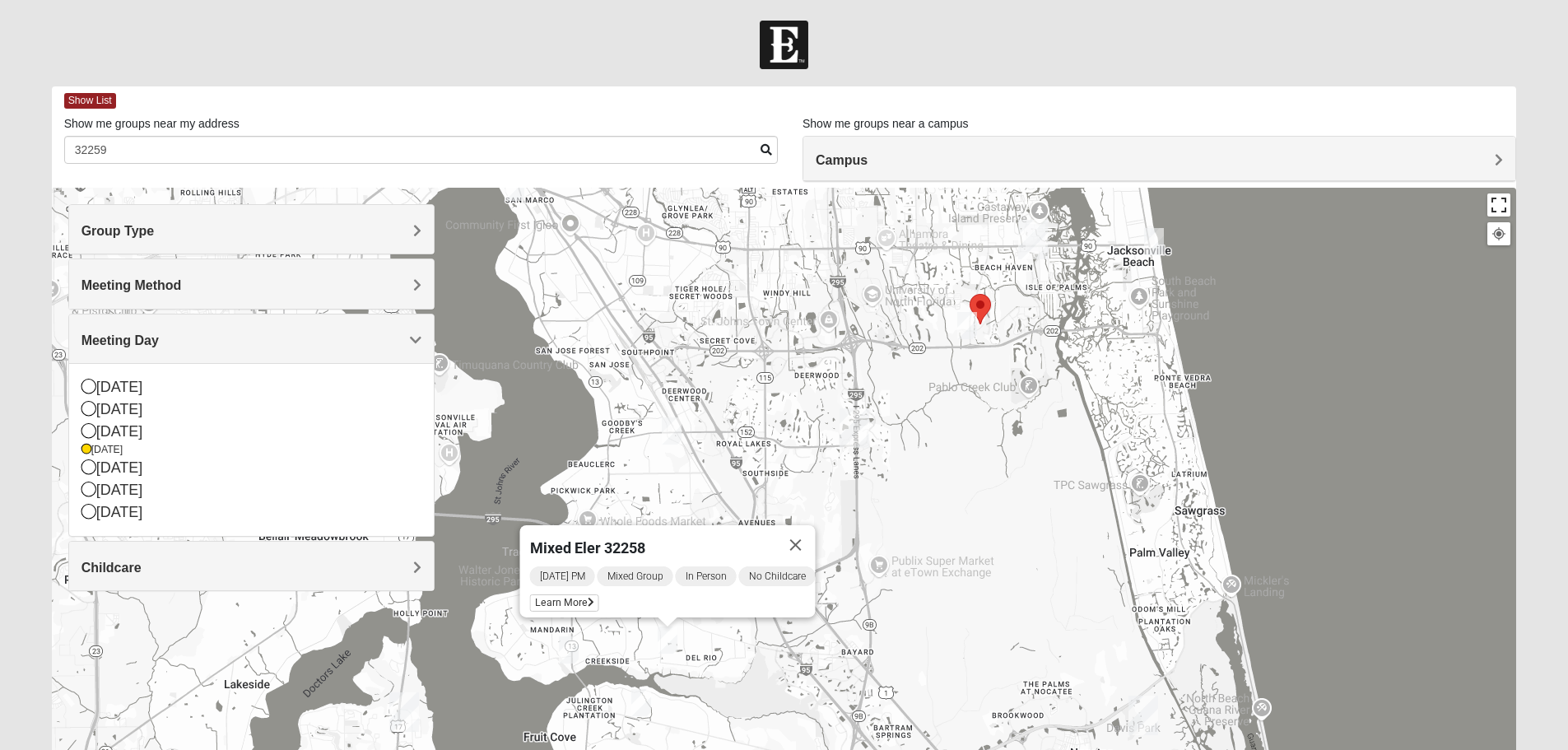
click at [1504, 207] on button "Toggle fullscreen view" at bounding box center [1499, 204] width 23 height 23
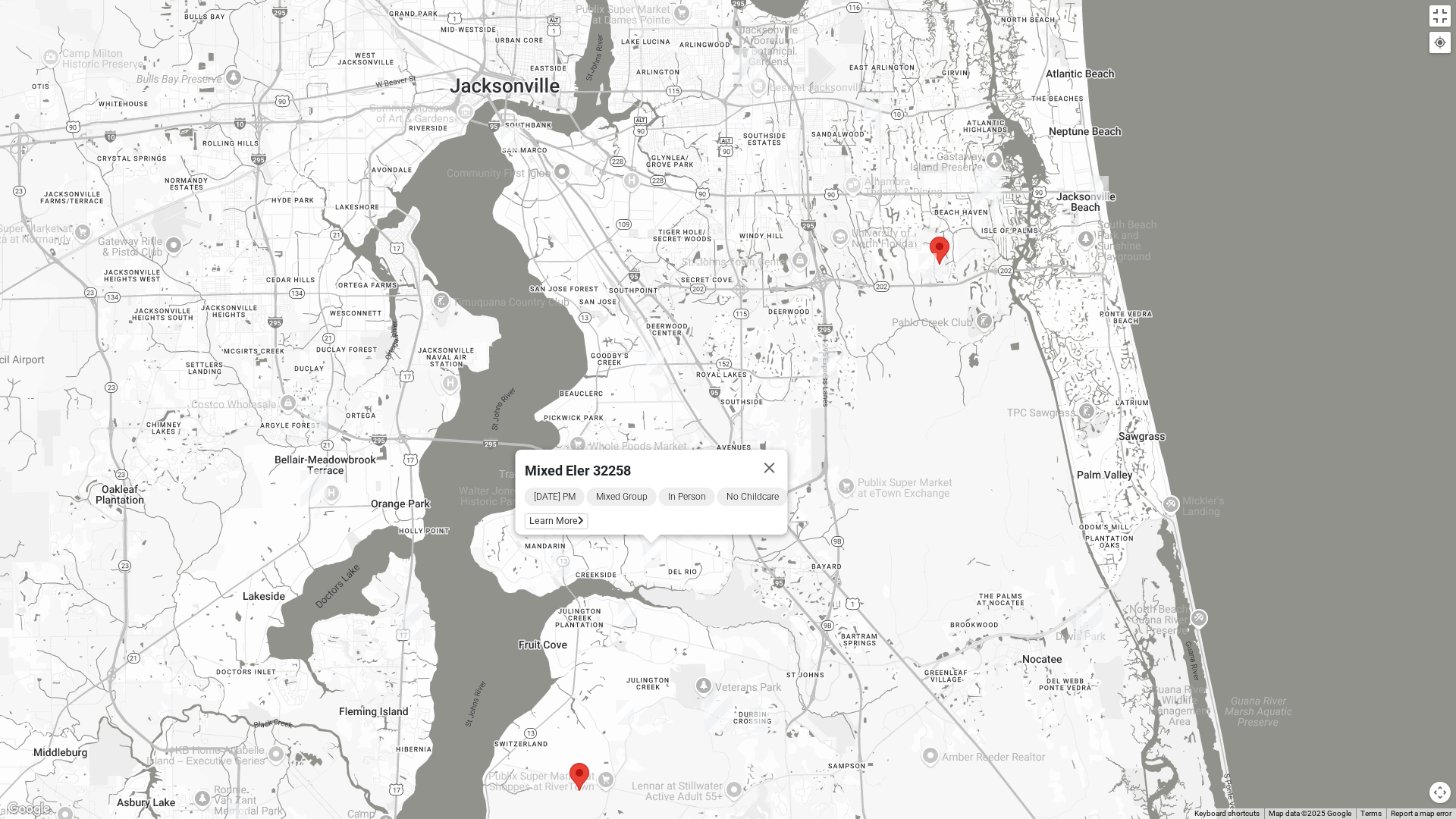
drag, startPoint x: 640, startPoint y: 283, endPoint x: 834, endPoint y: 348, distance: 204.6
click at [834, 348] on div "Mixed Eler 32258 [DATE] PM Mixed Group In Person No Childcare Learn More" at bounding box center [728, 410] width 1456 height 819
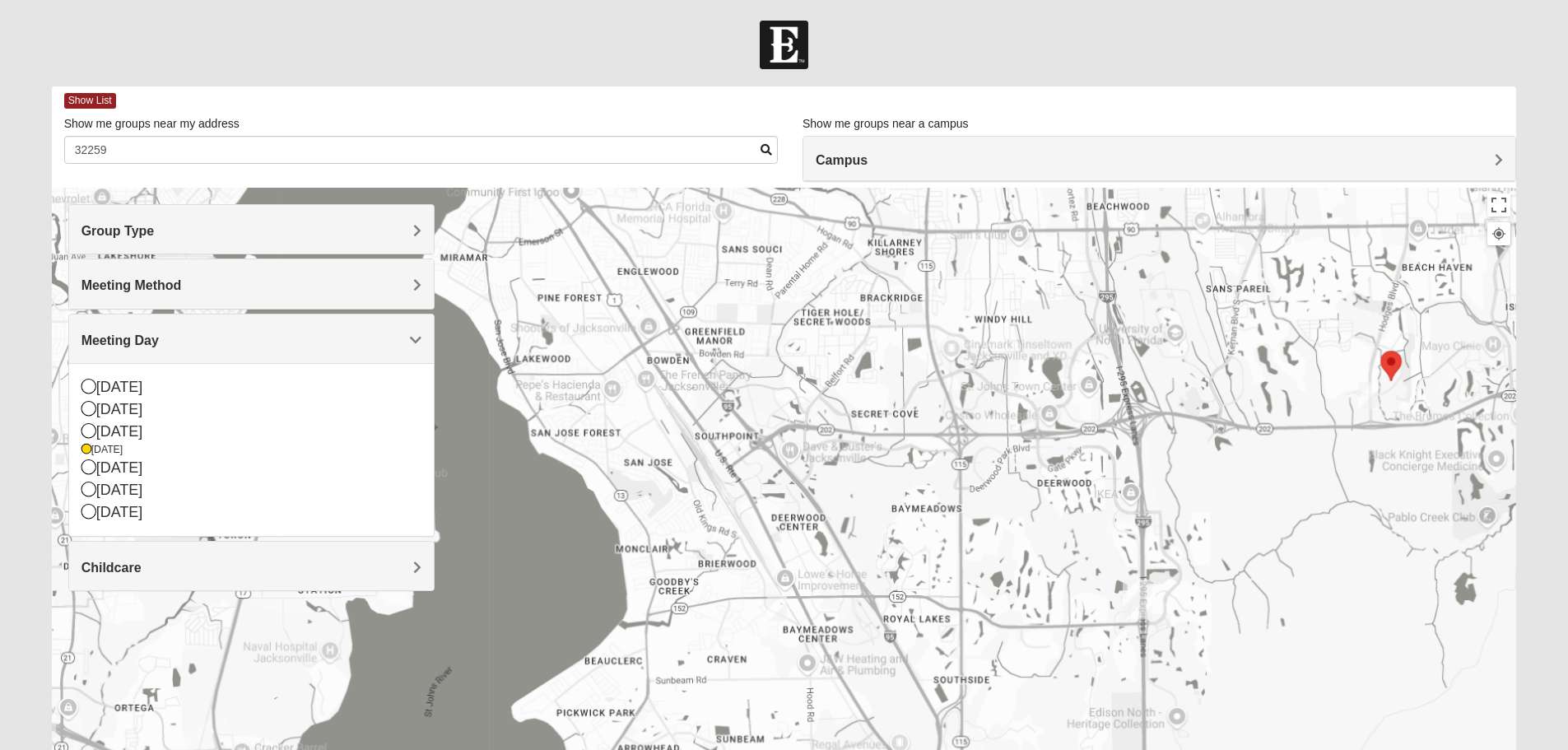
click at [256, 232] on h4 "Group Type" at bounding box center [251, 230] width 340 height 16
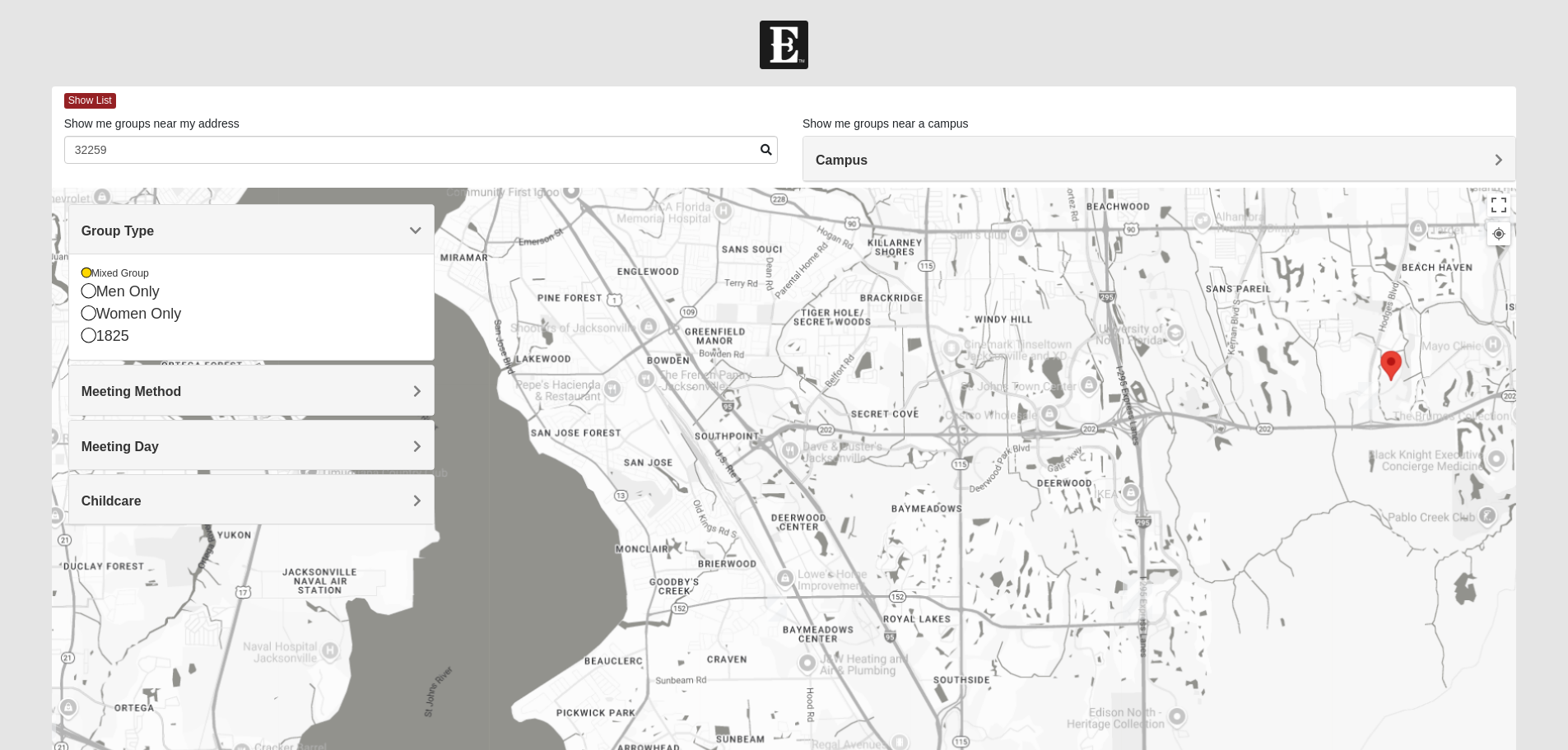
click at [256, 232] on h4 "Group Type" at bounding box center [251, 230] width 340 height 16
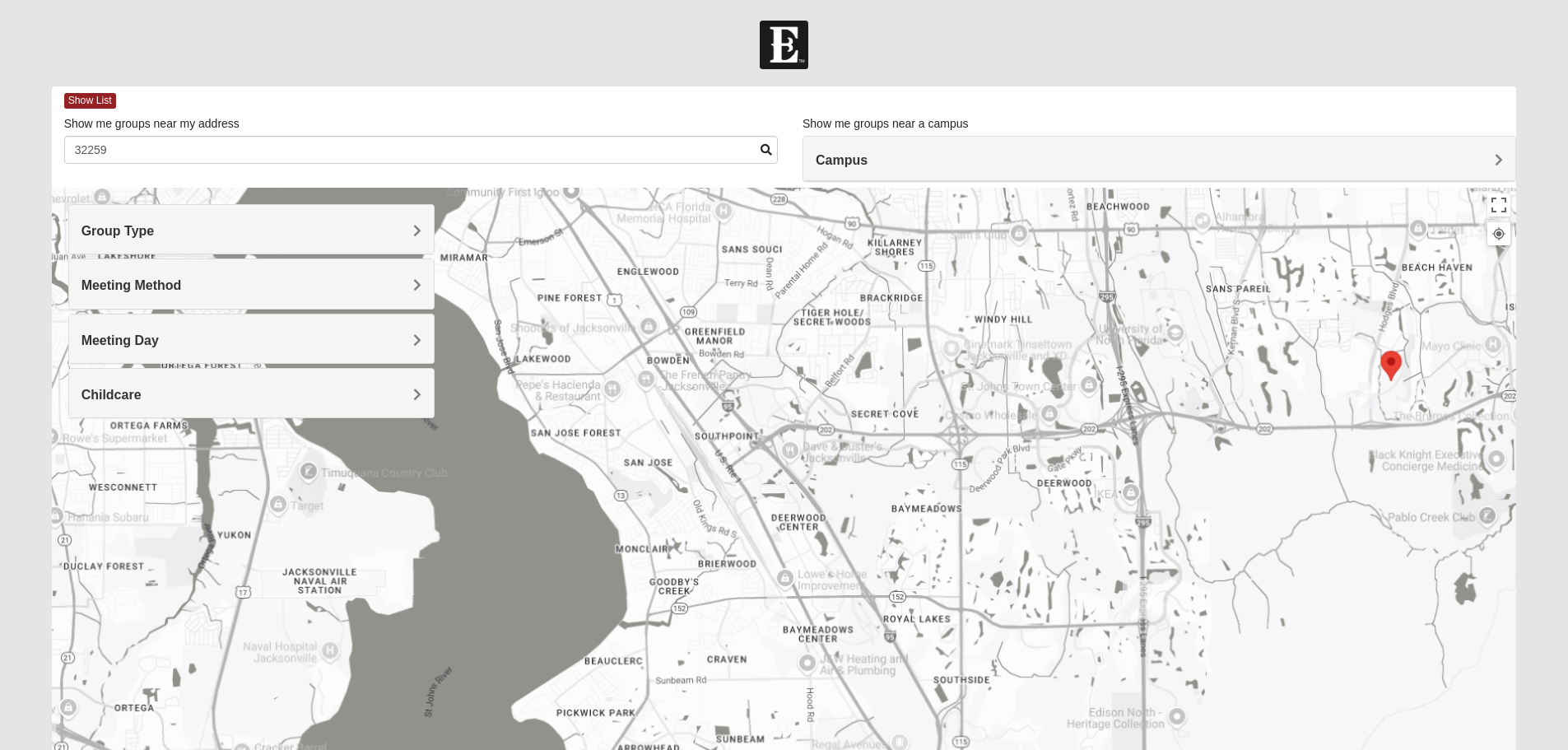
click at [224, 278] on h4 "Meeting Method" at bounding box center [251, 284] width 340 height 16
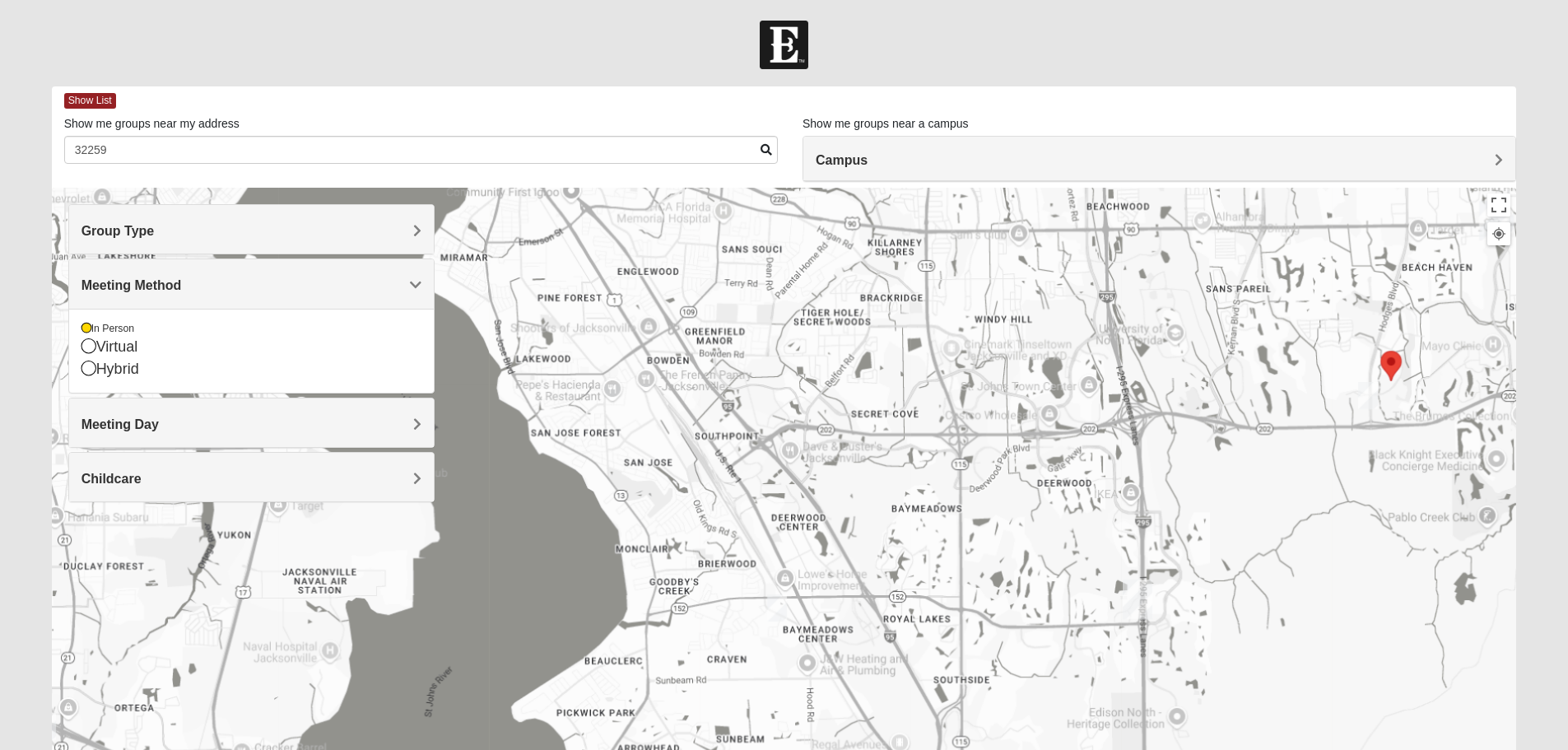
click at [224, 278] on h4 "Meeting Method" at bounding box center [251, 284] width 340 height 16
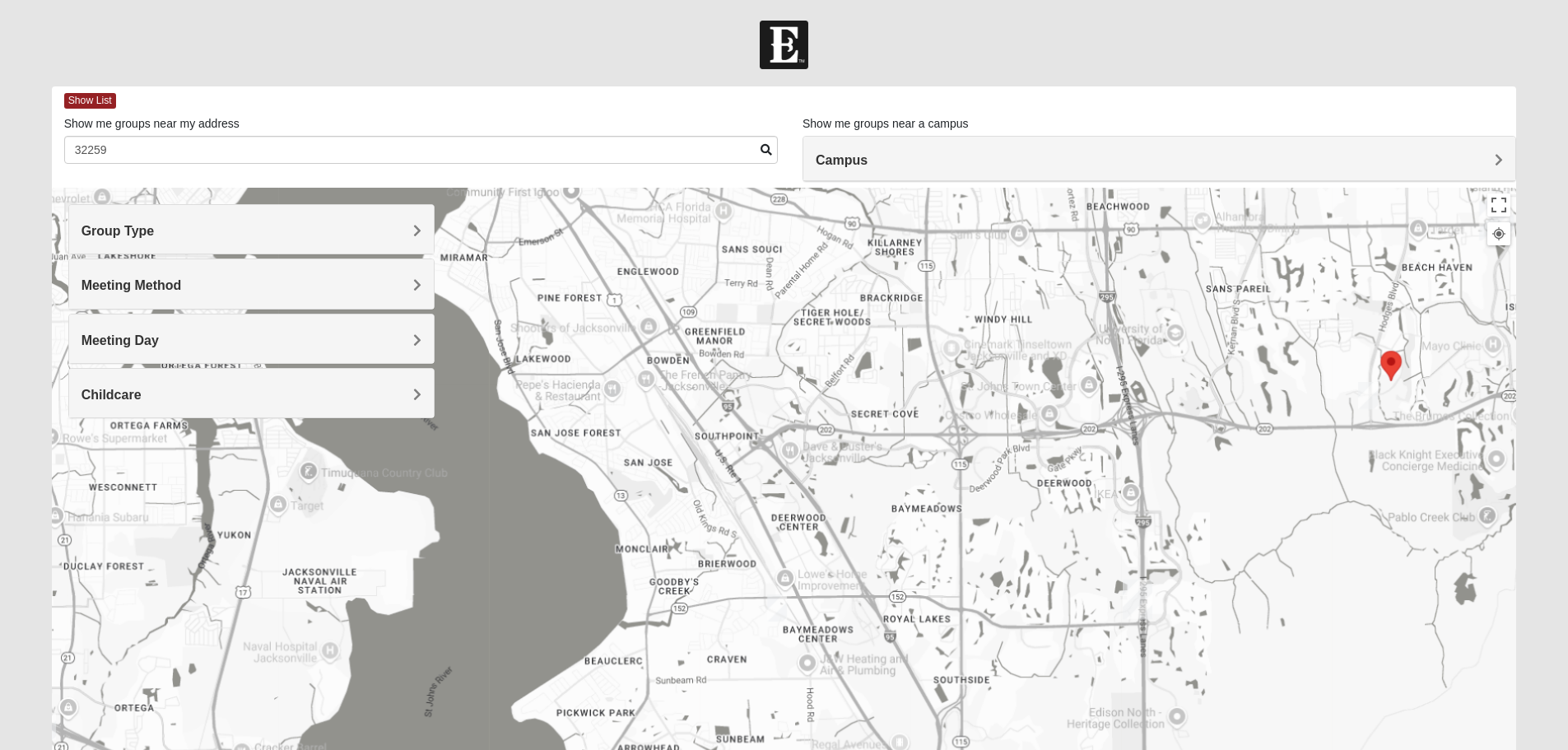
click at [203, 321] on div "Meeting Day" at bounding box center [251, 339] width 365 height 49
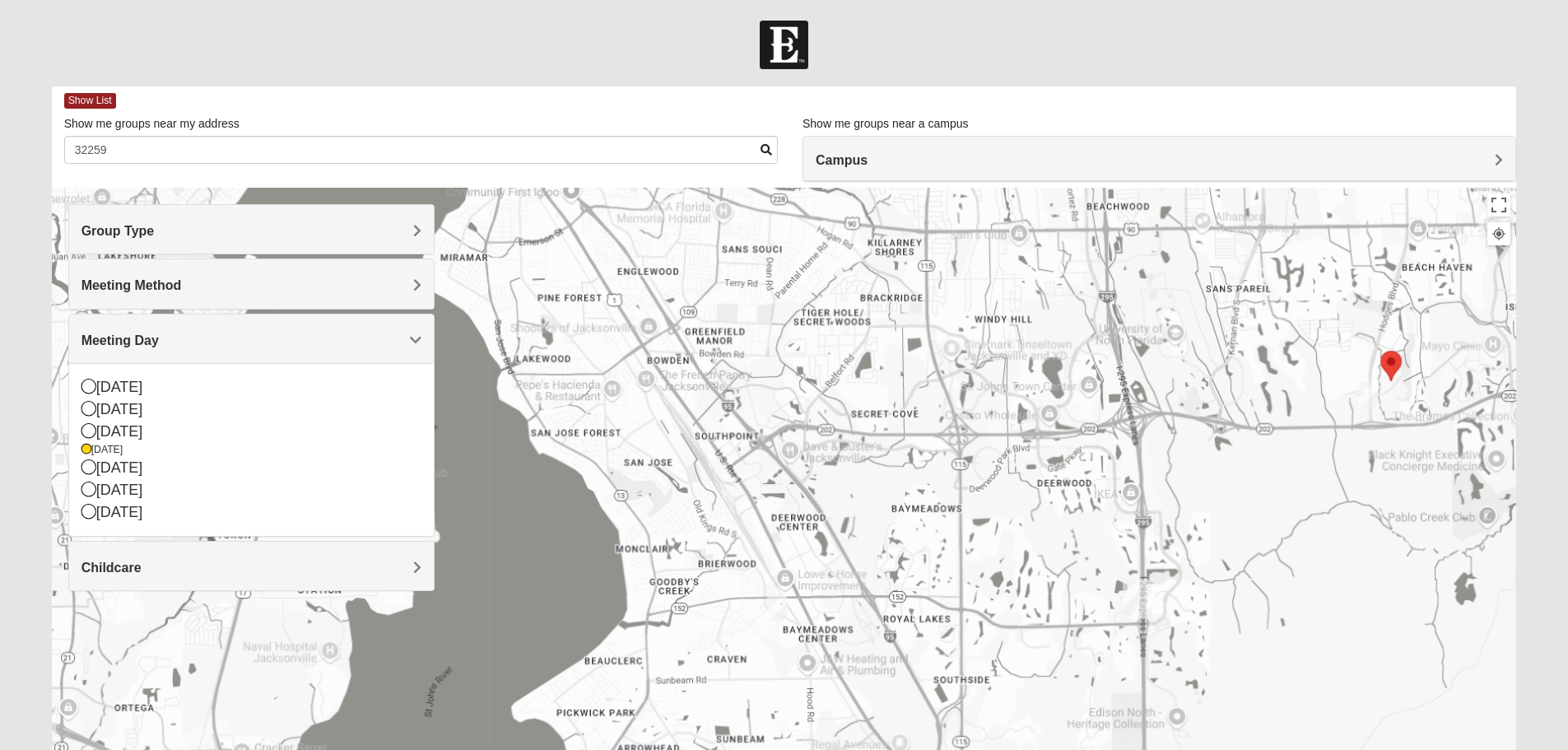
click at [203, 321] on div "Meeting Day" at bounding box center [251, 339] width 365 height 49
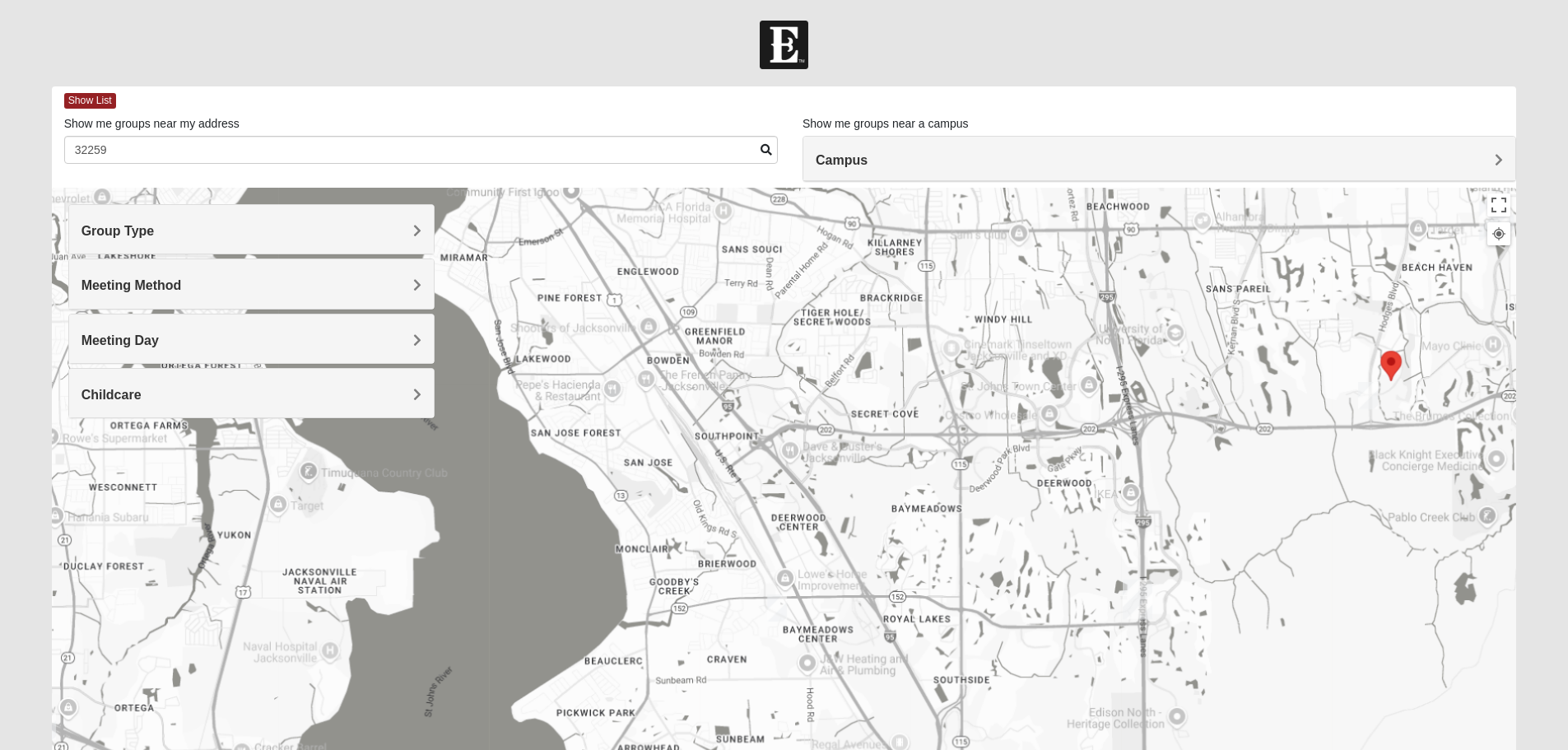
click at [215, 399] on h4 "Childcare" at bounding box center [251, 394] width 340 height 16
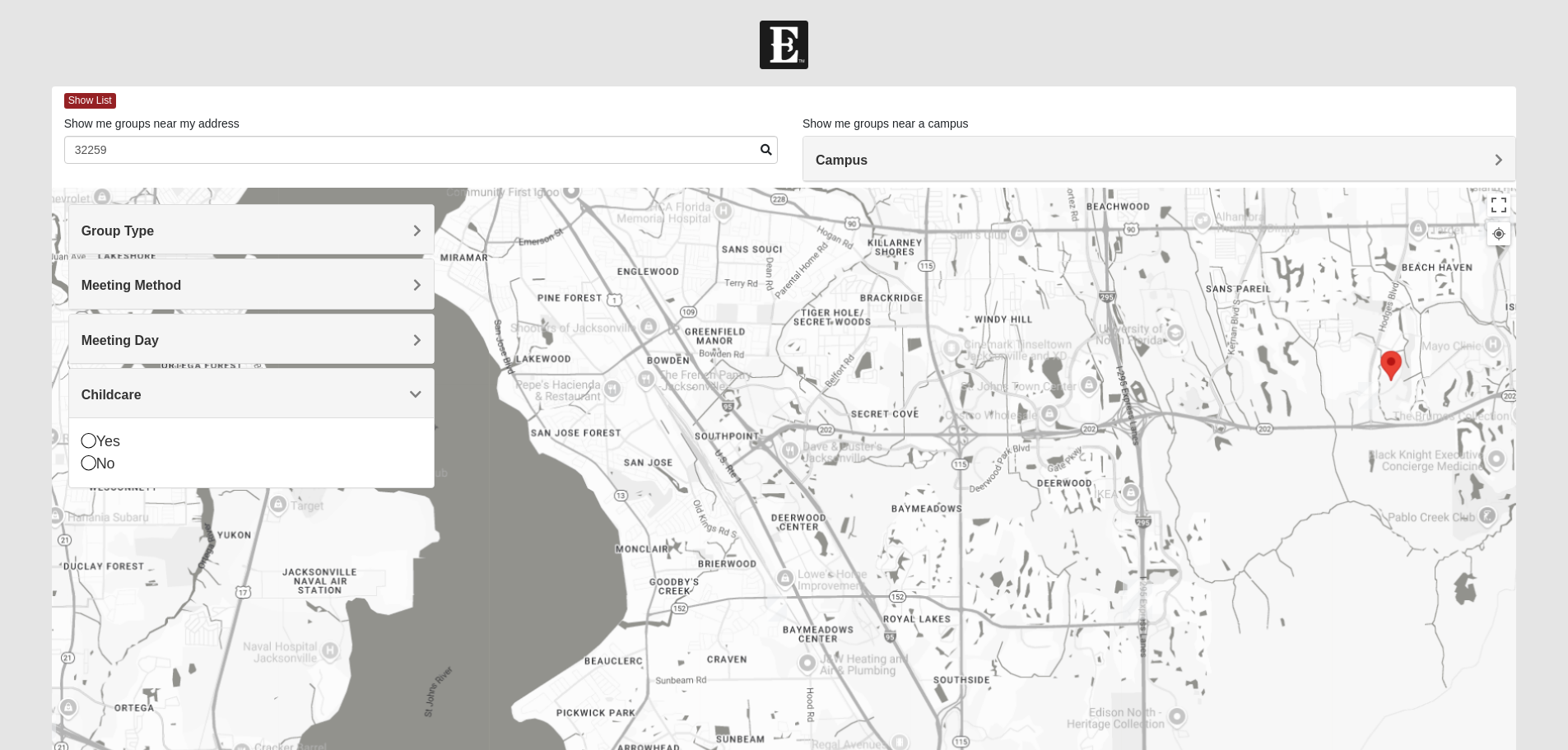
click at [215, 399] on h4 "Childcare" at bounding box center [251, 394] width 340 height 16
